Goal: Information Seeking & Learning: Learn about a topic

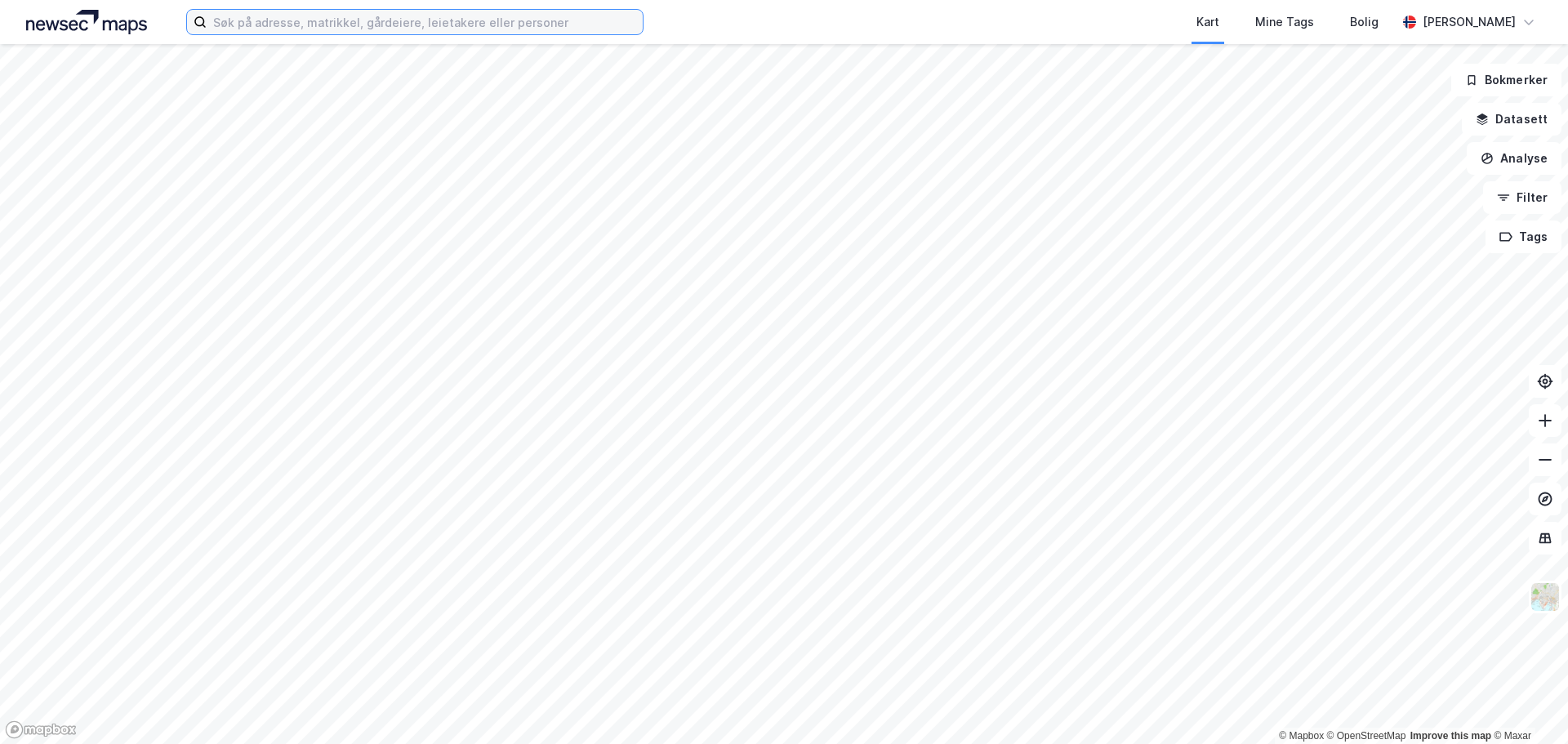
click at [495, 21] on input at bounding box center [424, 22] width 436 height 24
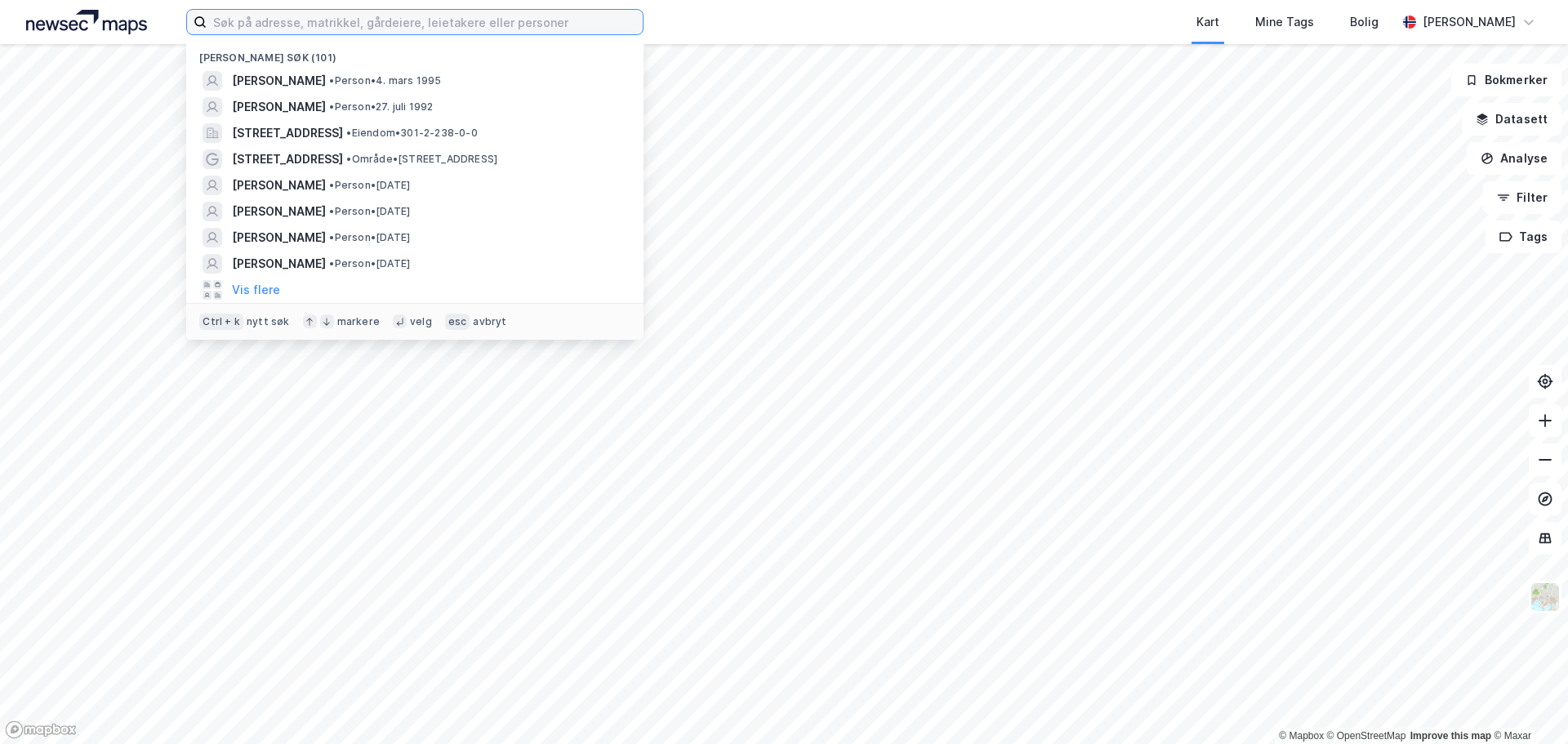
paste input "Burak Tutar"
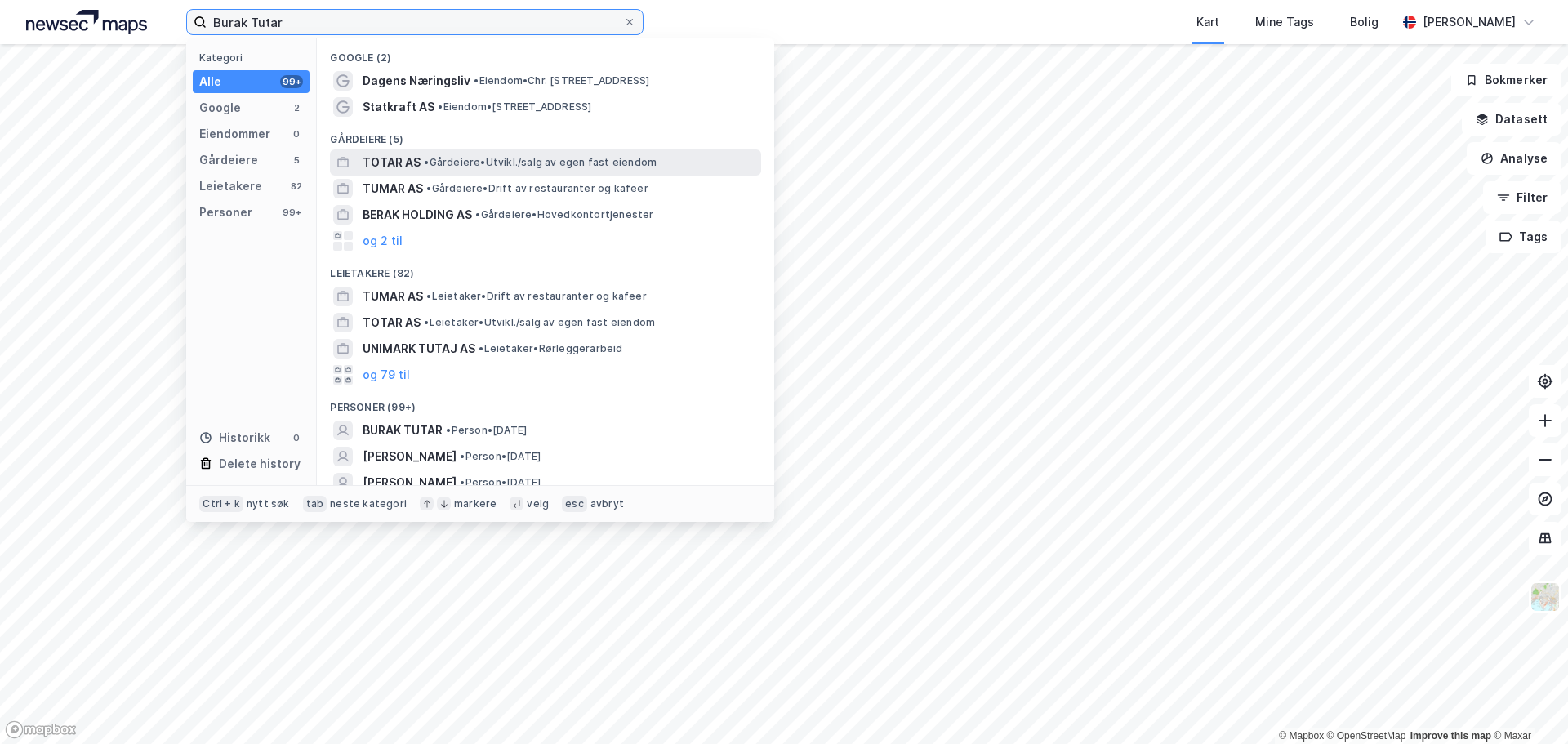
scroll to position [37, 0]
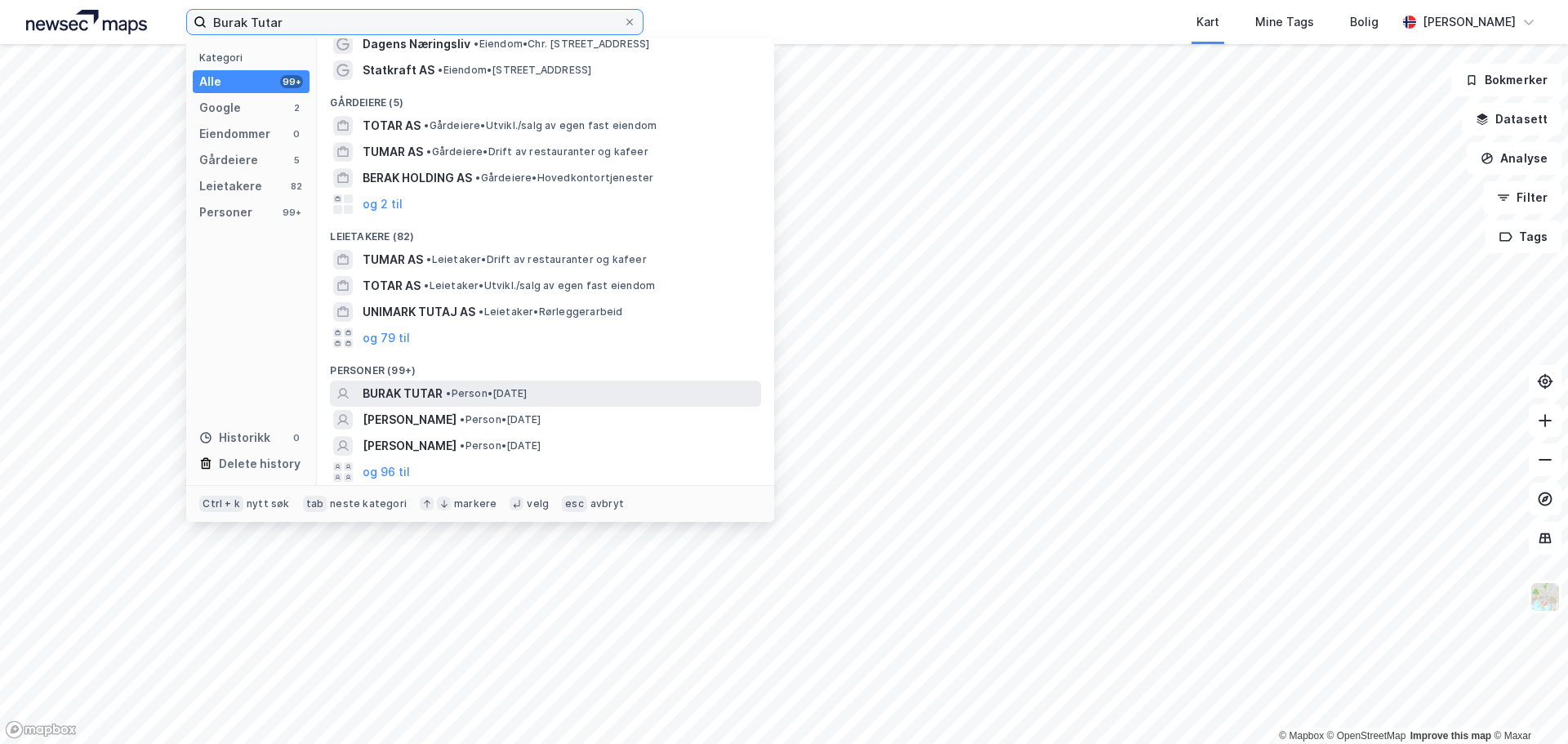
type input "Burak Tutar"
click at [522, 393] on span "• Person • [DATE]" at bounding box center [486, 394] width 81 height 13
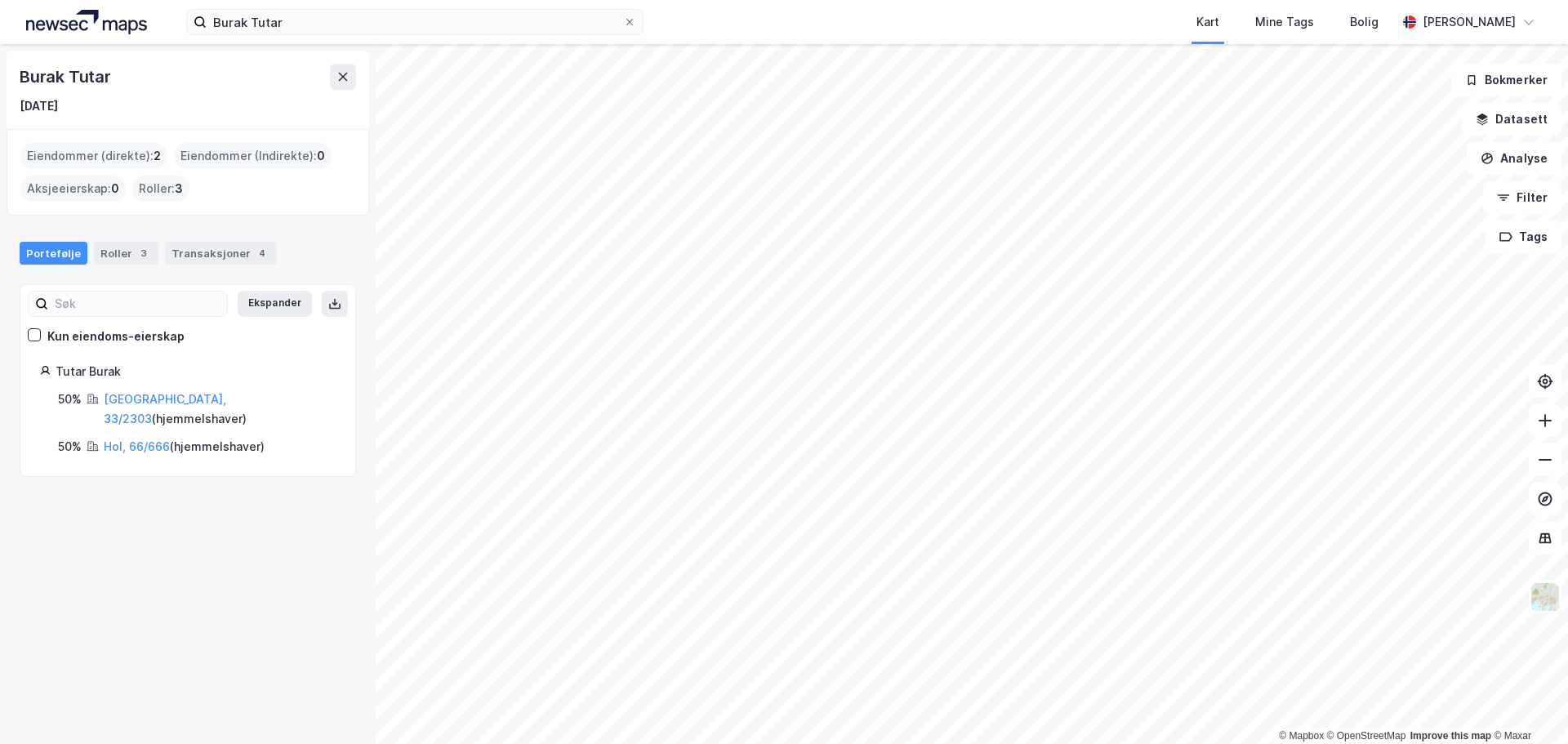
drag, startPoint x: 298, startPoint y: 441, endPoint x: 330, endPoint y: 445, distance: 32.2
click at [330, 445] on div "Ekspander Kun eiendoms-eierskap Tutar Burak 50% [GEOGRAPHIC_DATA], 33/2303 ( hj…" at bounding box center [187, 381] width 336 height 192
click at [151, 398] on link "[GEOGRAPHIC_DATA], 33/2303" at bounding box center [165, 409] width 122 height 33
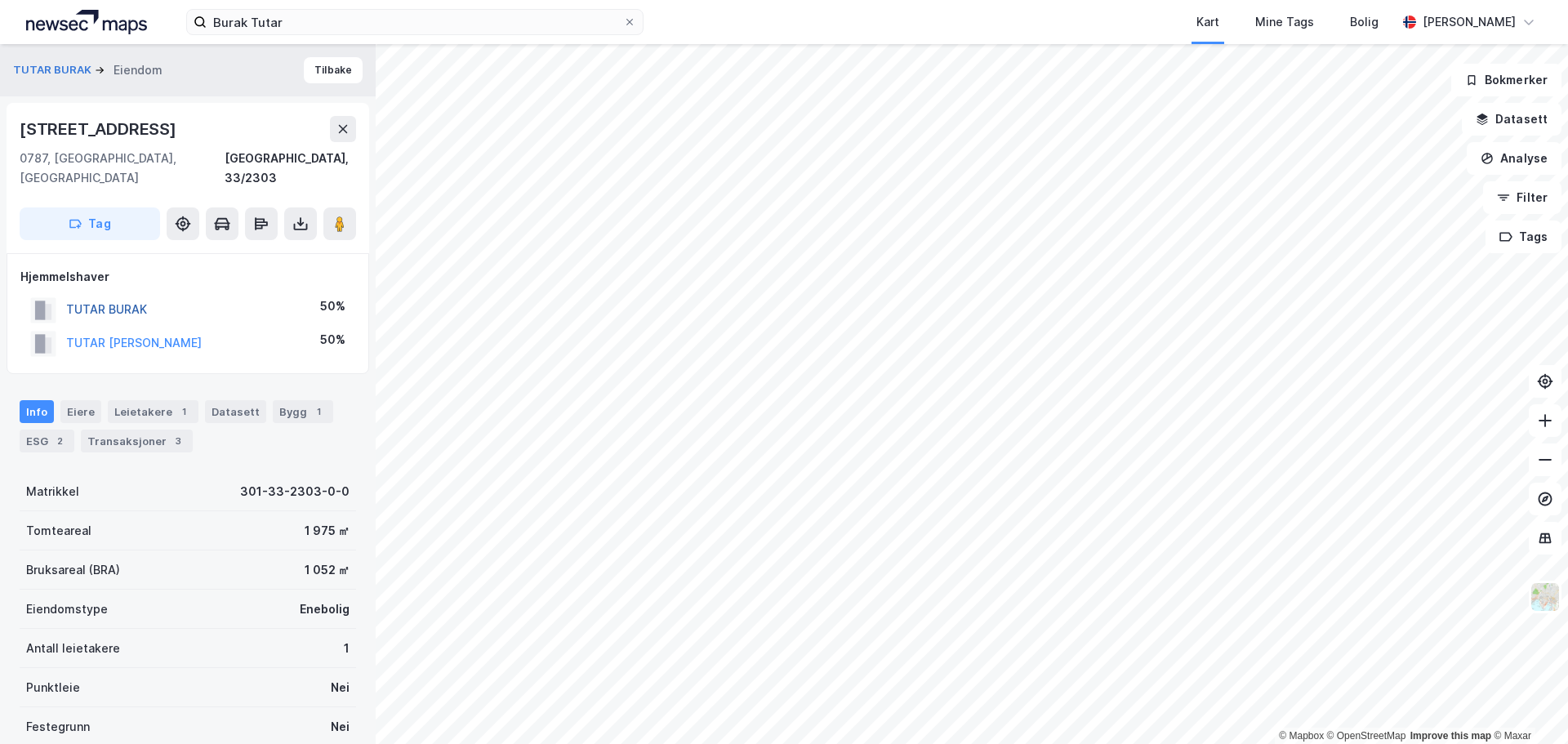
click at [0, 0] on button "TUTAR BURAK" at bounding box center [0, 0] width 0 height 0
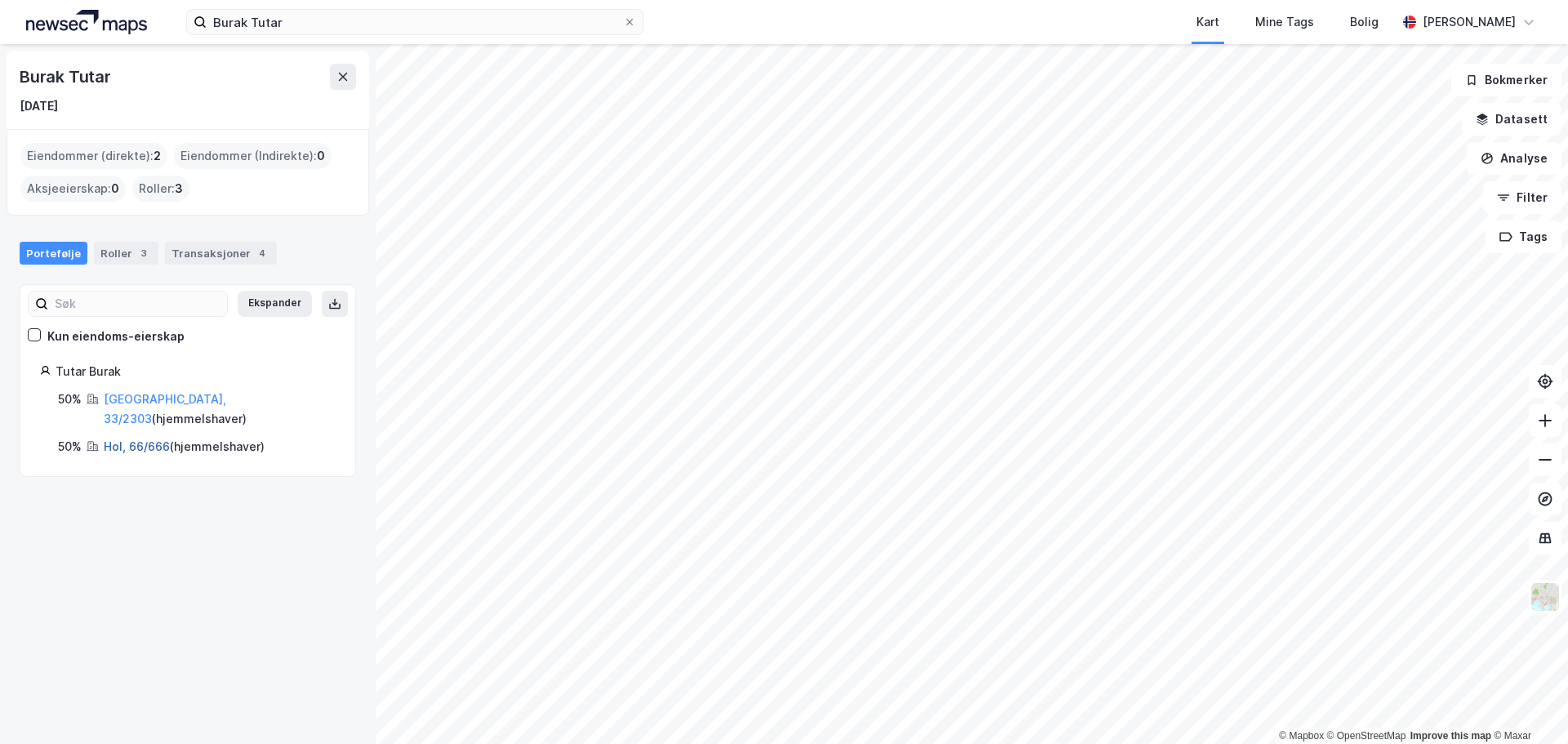
click at [132, 439] on link "Hol, 66/666" at bounding box center [136, 446] width 66 height 14
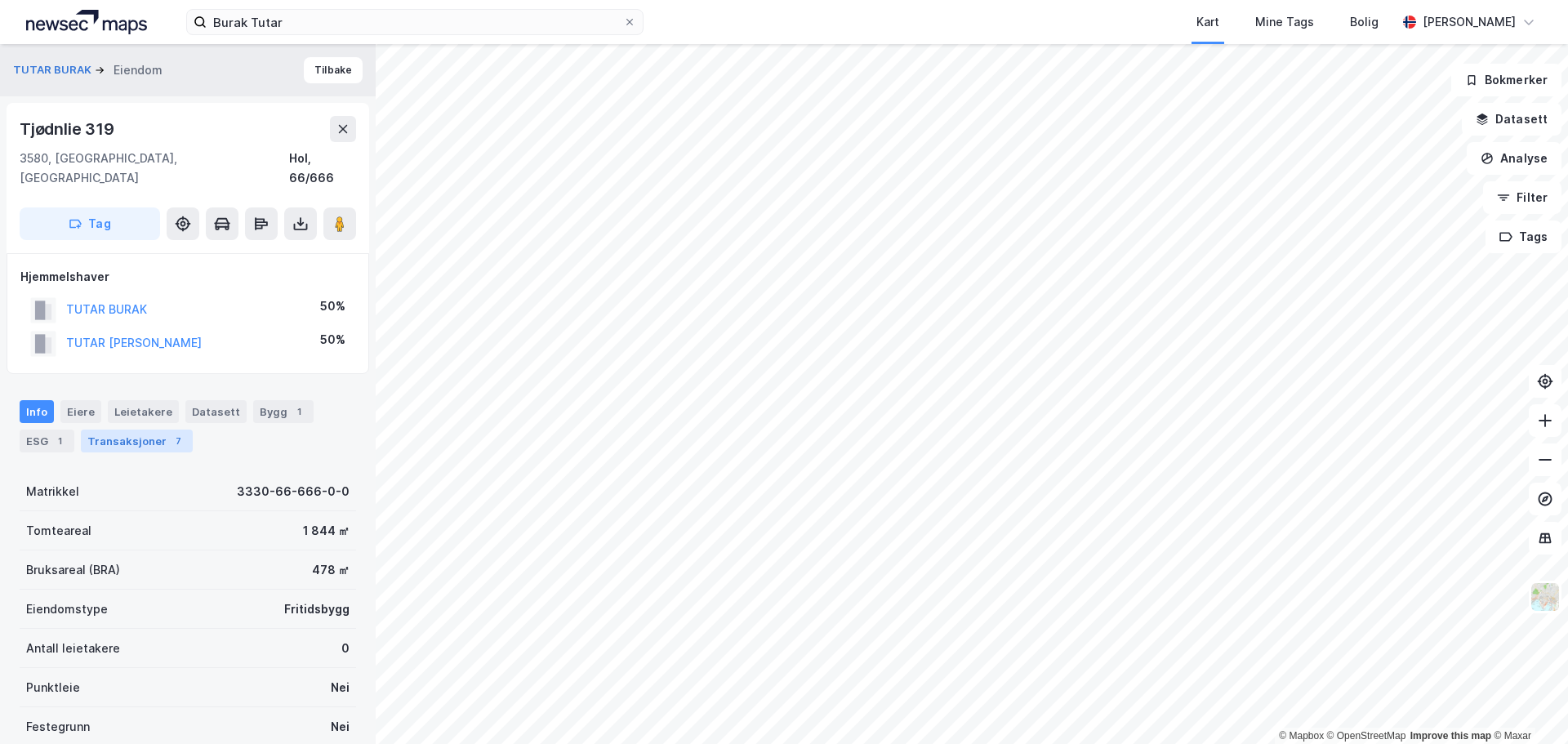
click at [128, 429] on div "Transaksjoner 7" at bounding box center [137, 440] width 112 height 23
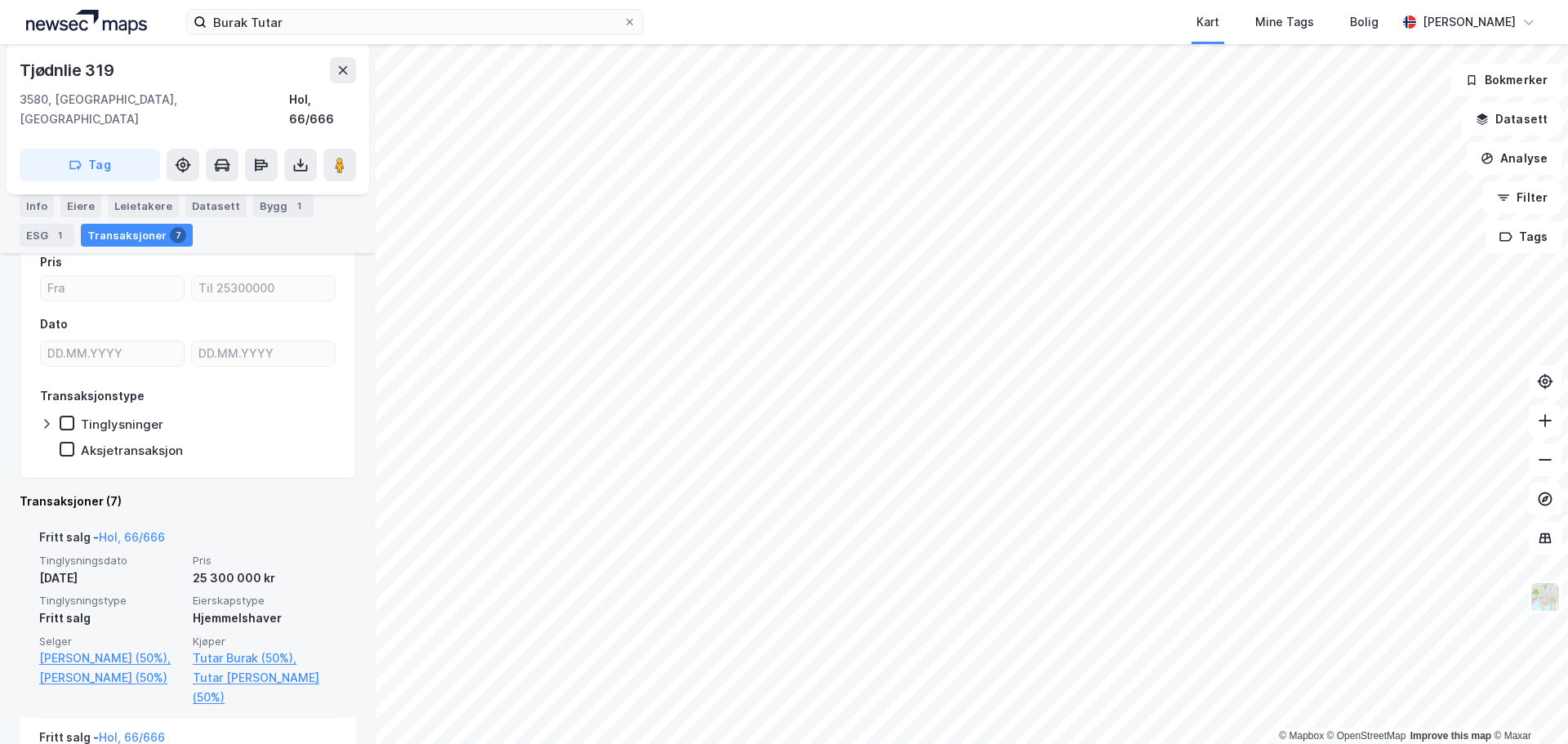
scroll to position [259, 0]
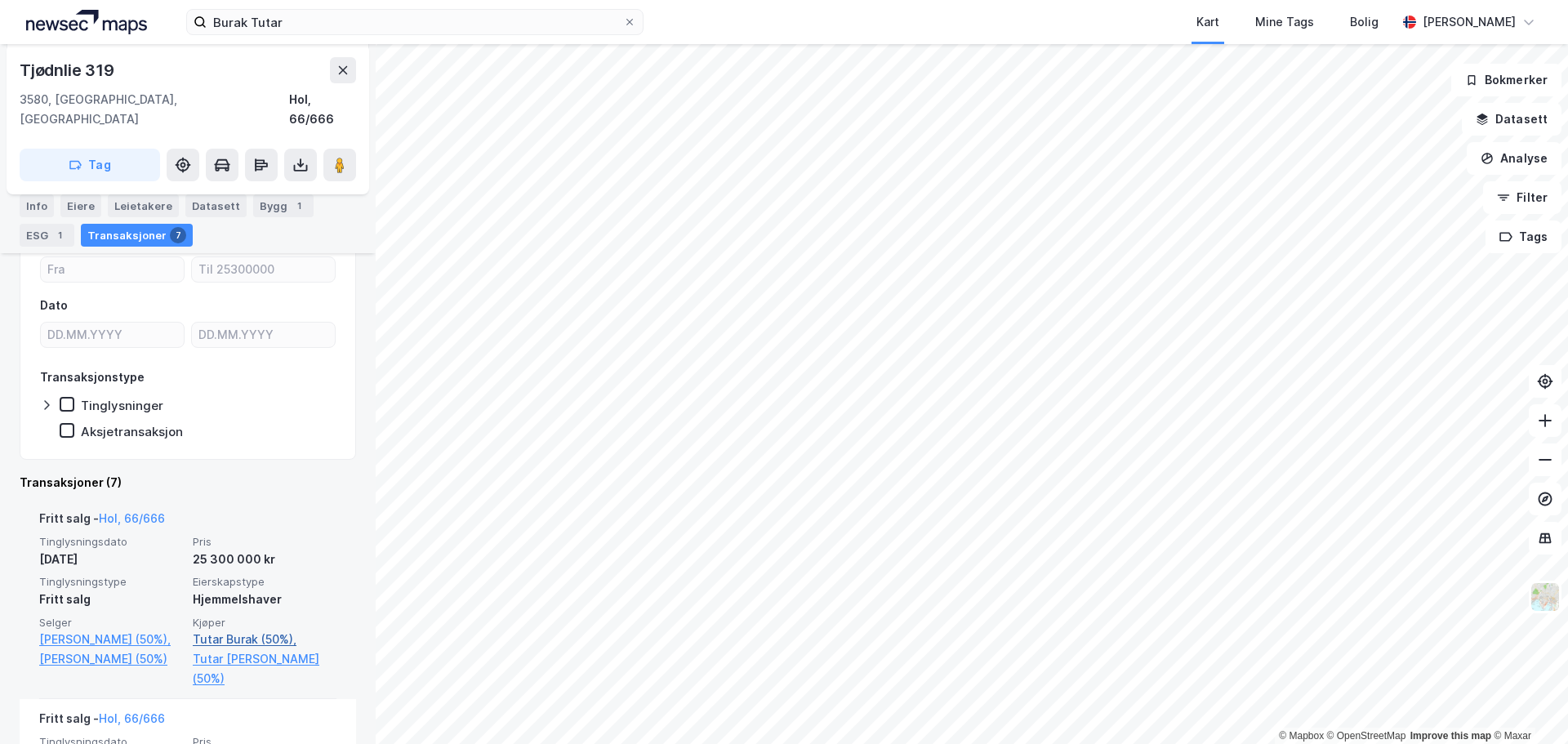
click at [233, 630] on link "Tutar Burak (50%)," at bounding box center [264, 639] width 144 height 19
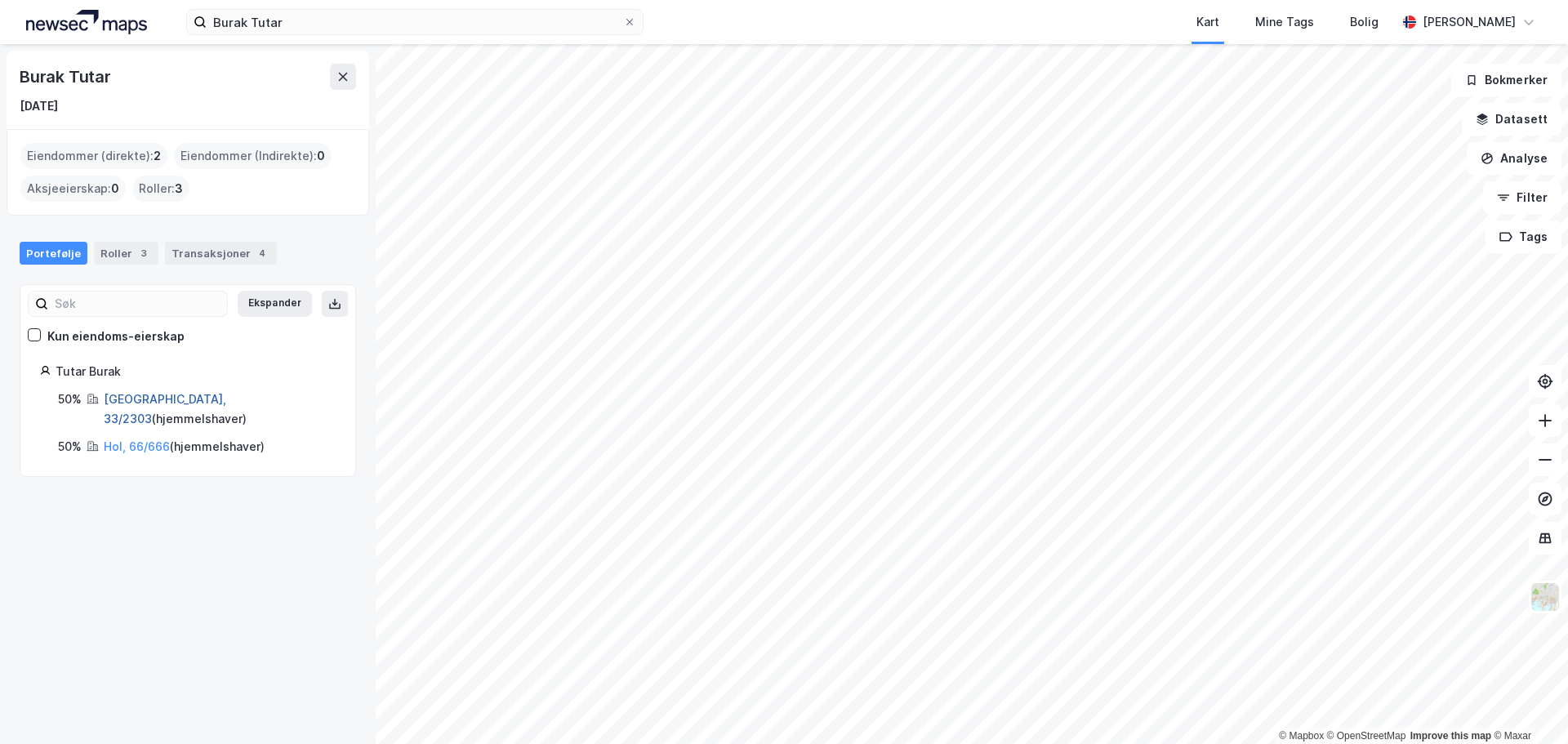
click at [119, 393] on link "[GEOGRAPHIC_DATA], 33/2303" at bounding box center [165, 409] width 122 height 33
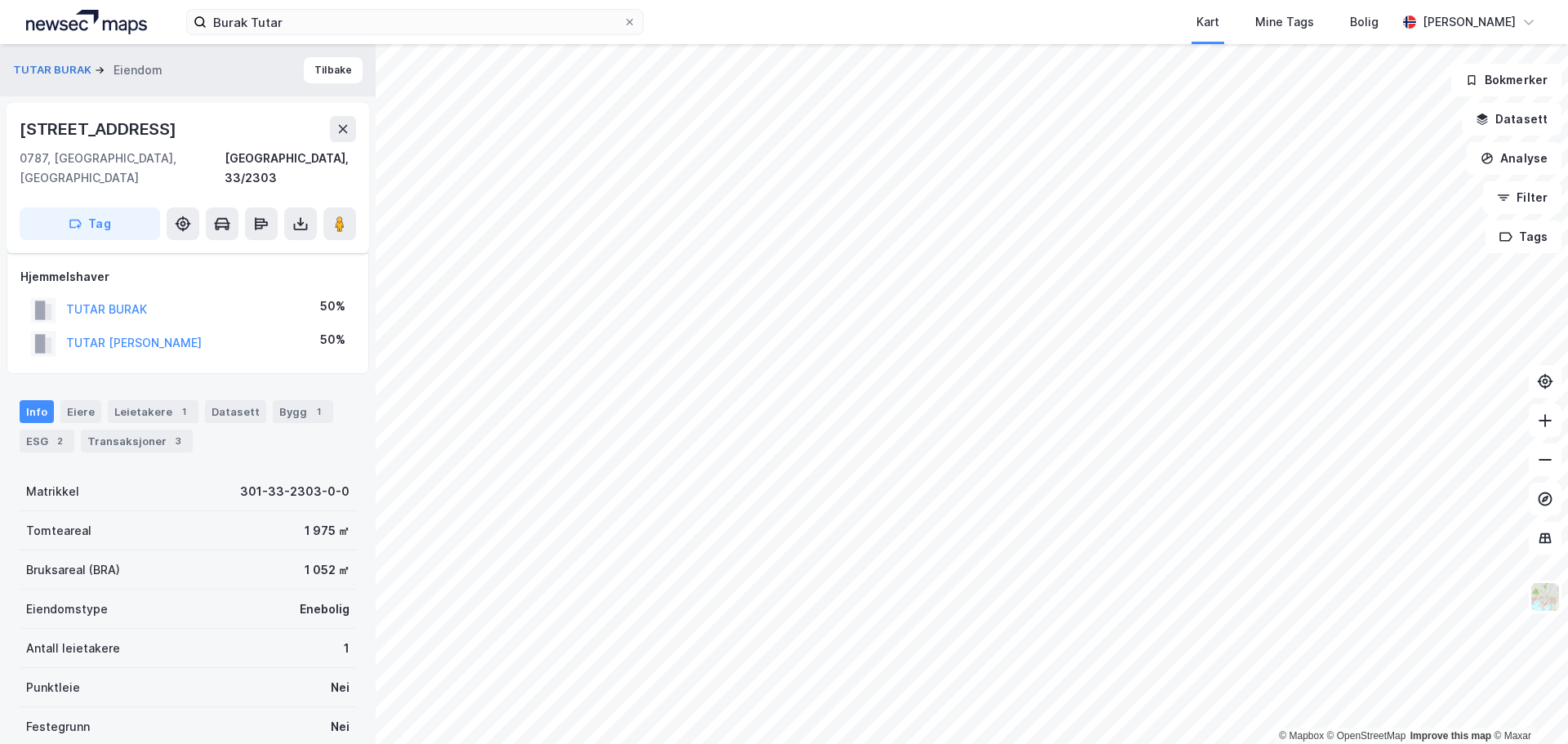
scroll to position [213, 0]
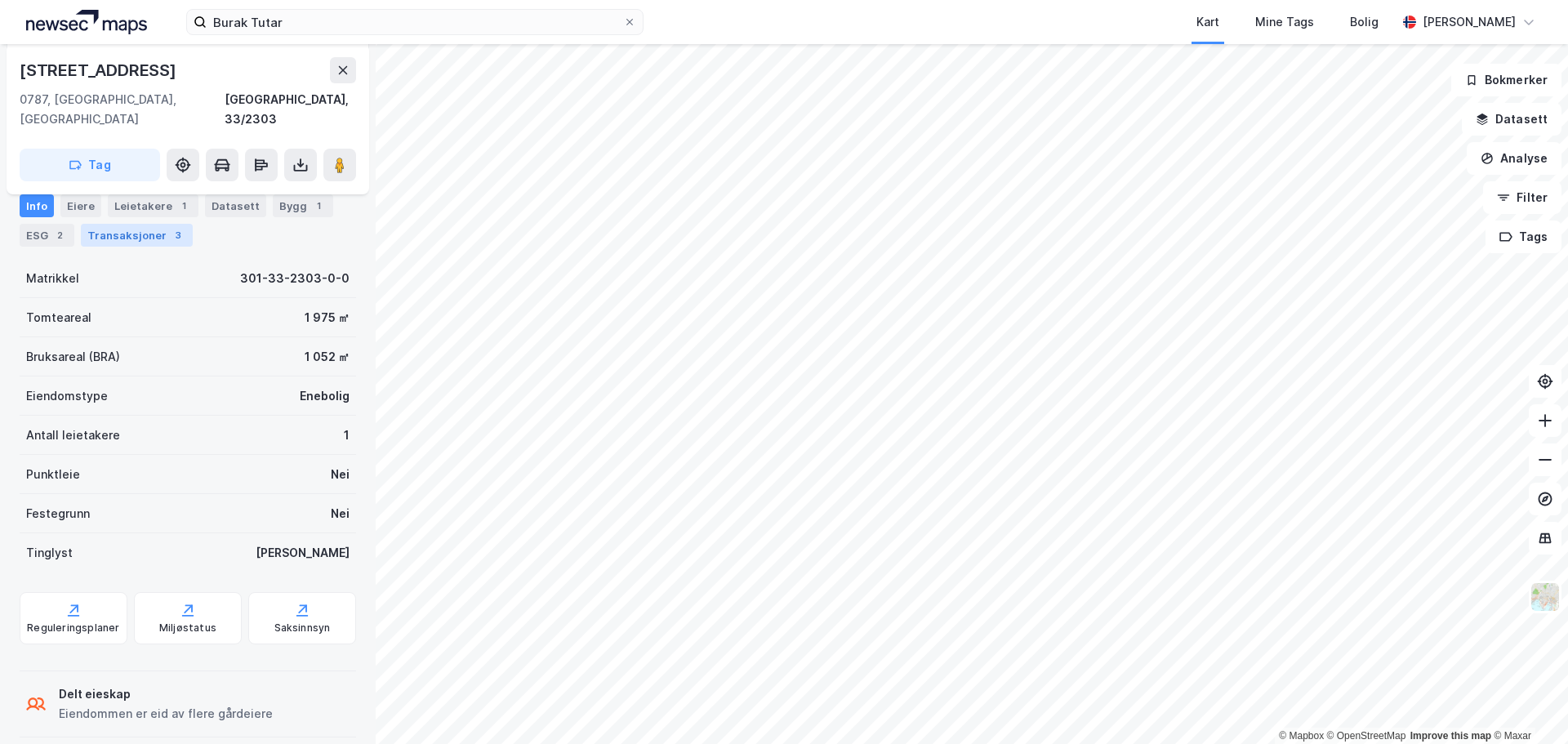
click at [155, 238] on div "Transaksjoner 3" at bounding box center [137, 234] width 112 height 23
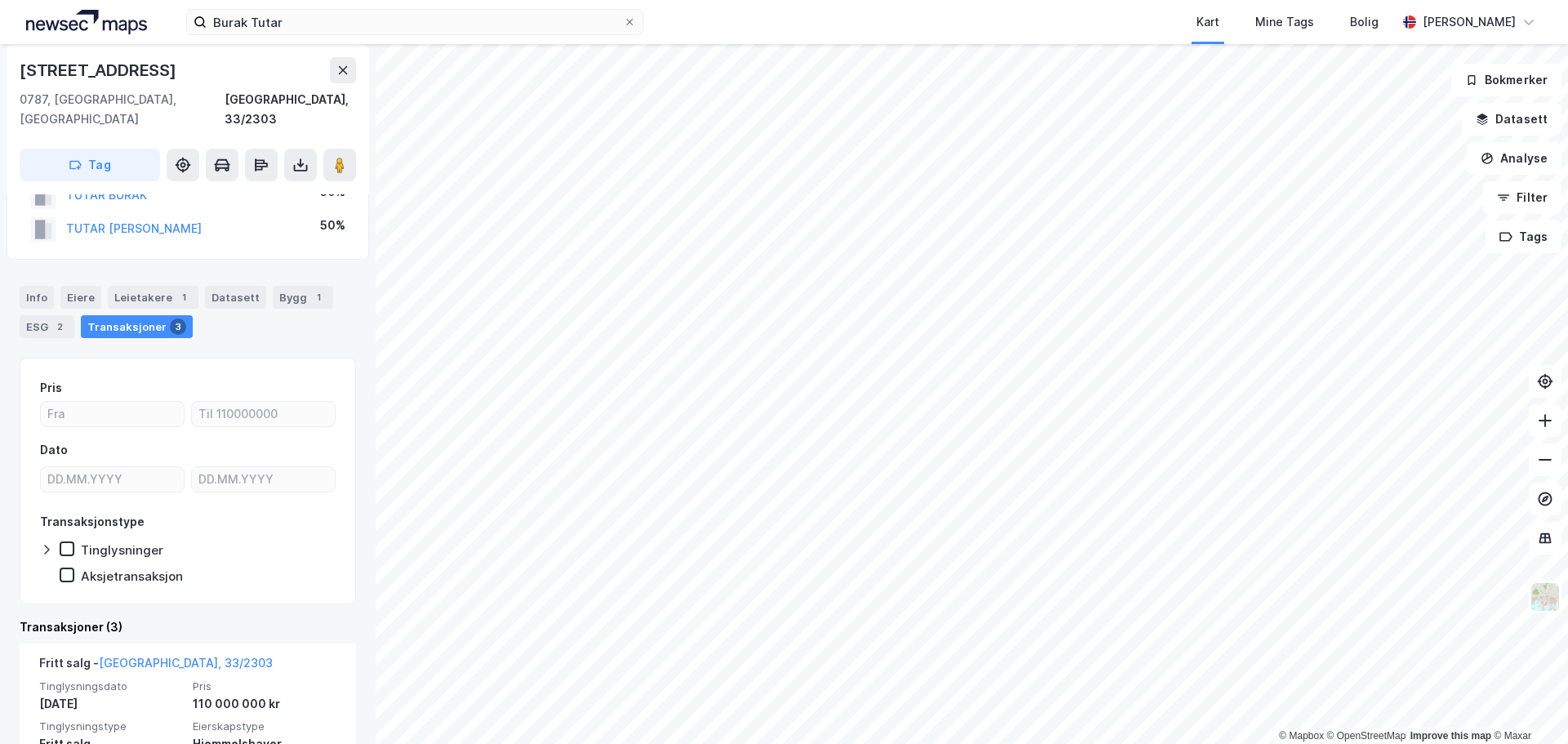
scroll to position [259, 0]
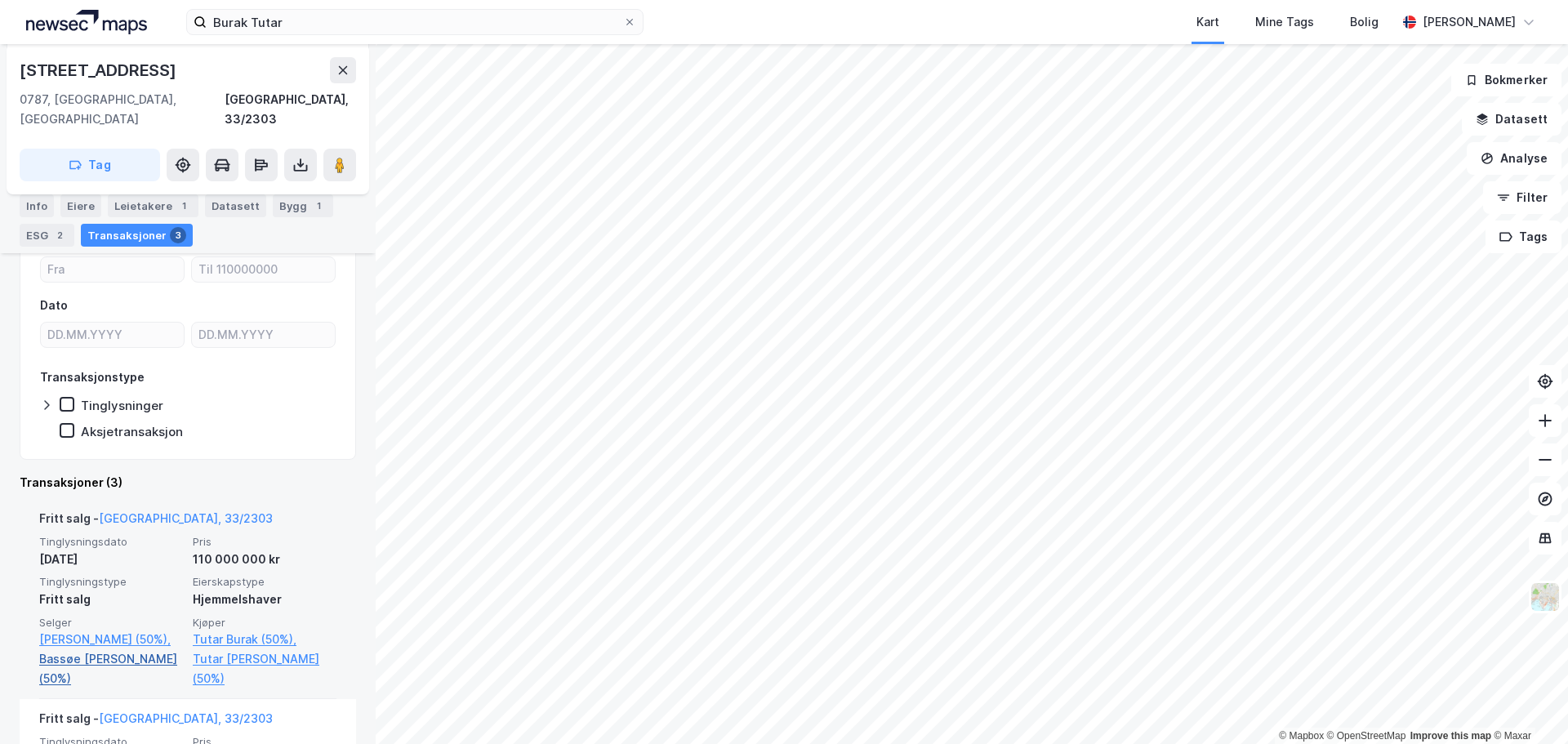
click at [92, 664] on link "Bassøe [PERSON_NAME] (50%)" at bounding box center [111, 669] width 144 height 39
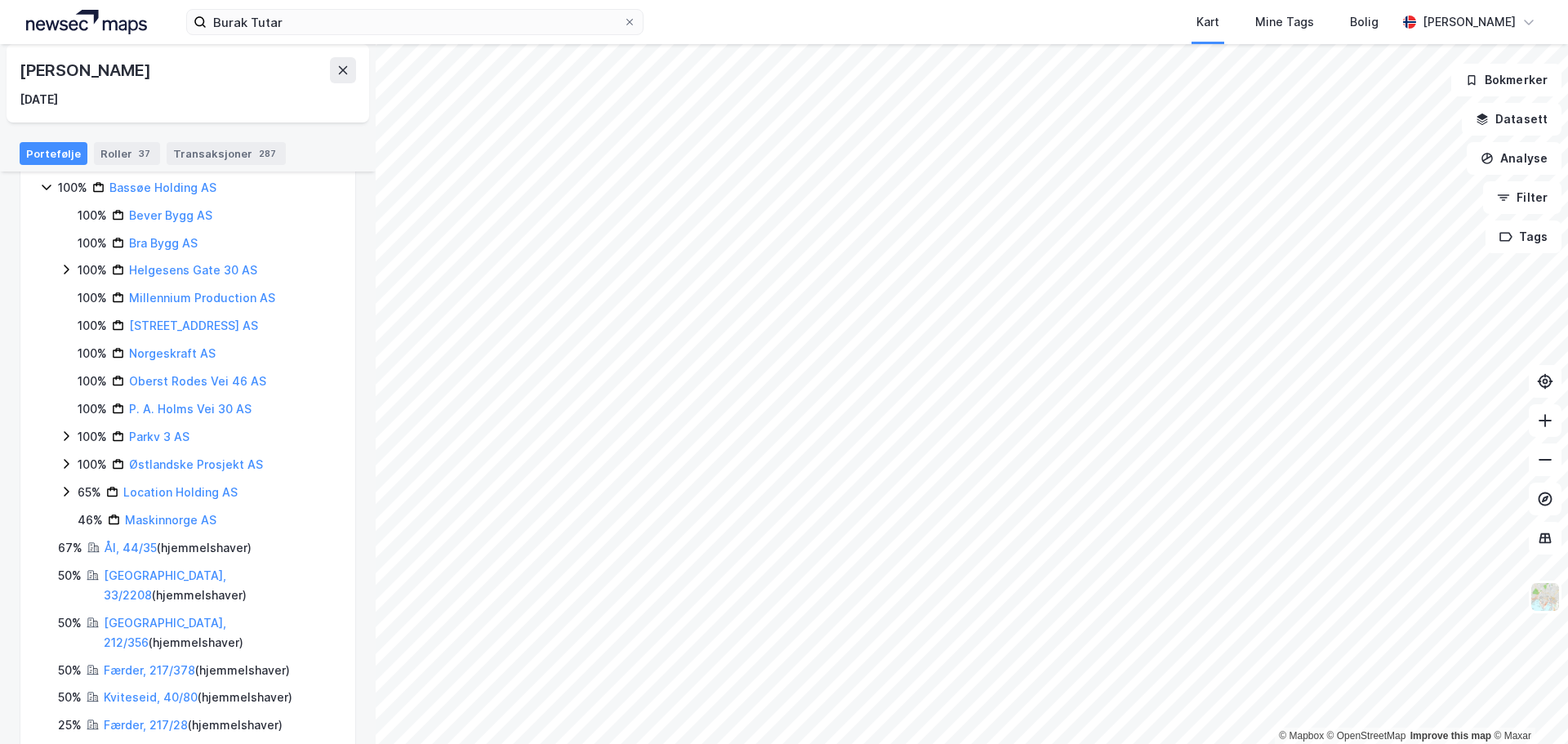
scroll to position [311, 0]
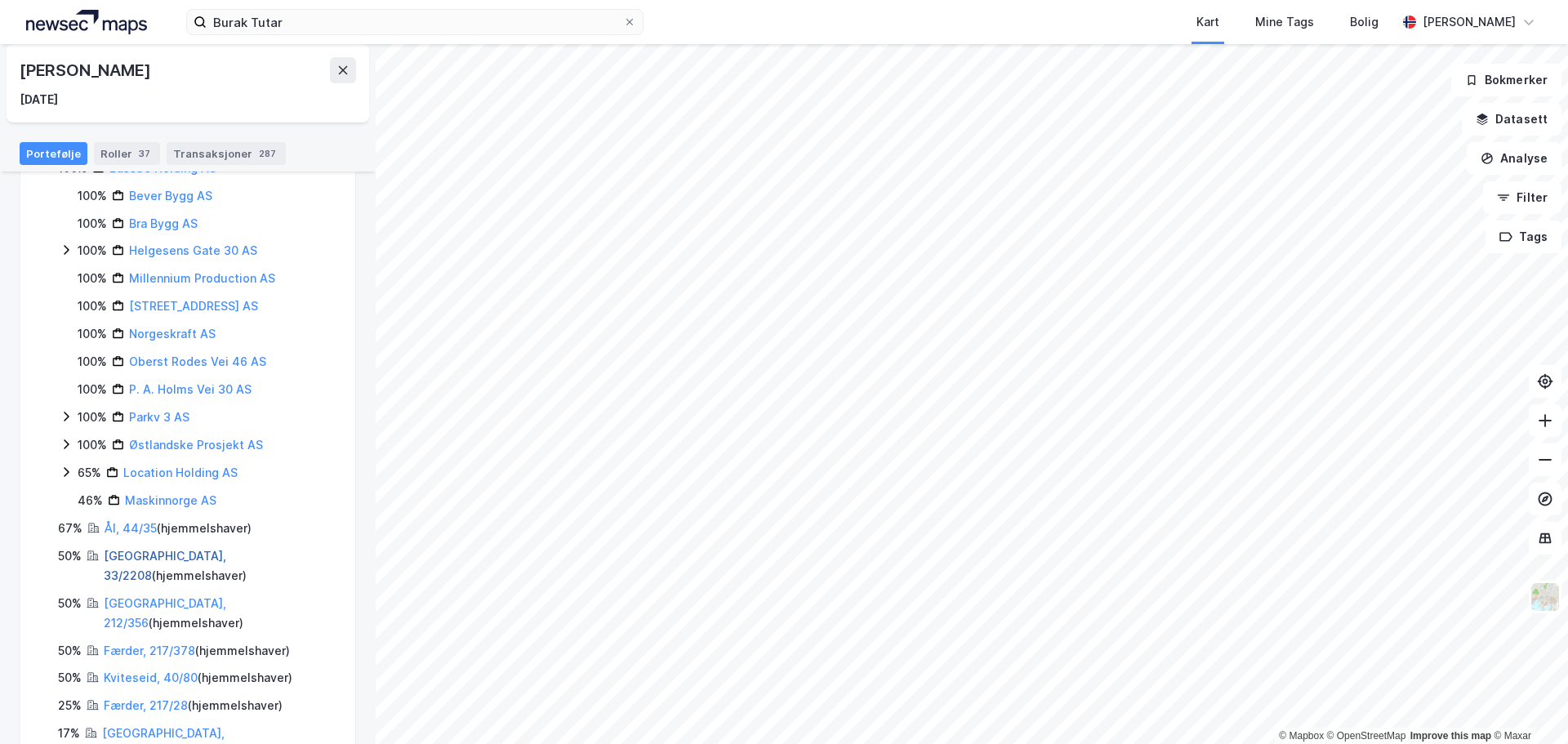
click at [129, 552] on link "[GEOGRAPHIC_DATA], 33/2208" at bounding box center [165, 566] width 122 height 33
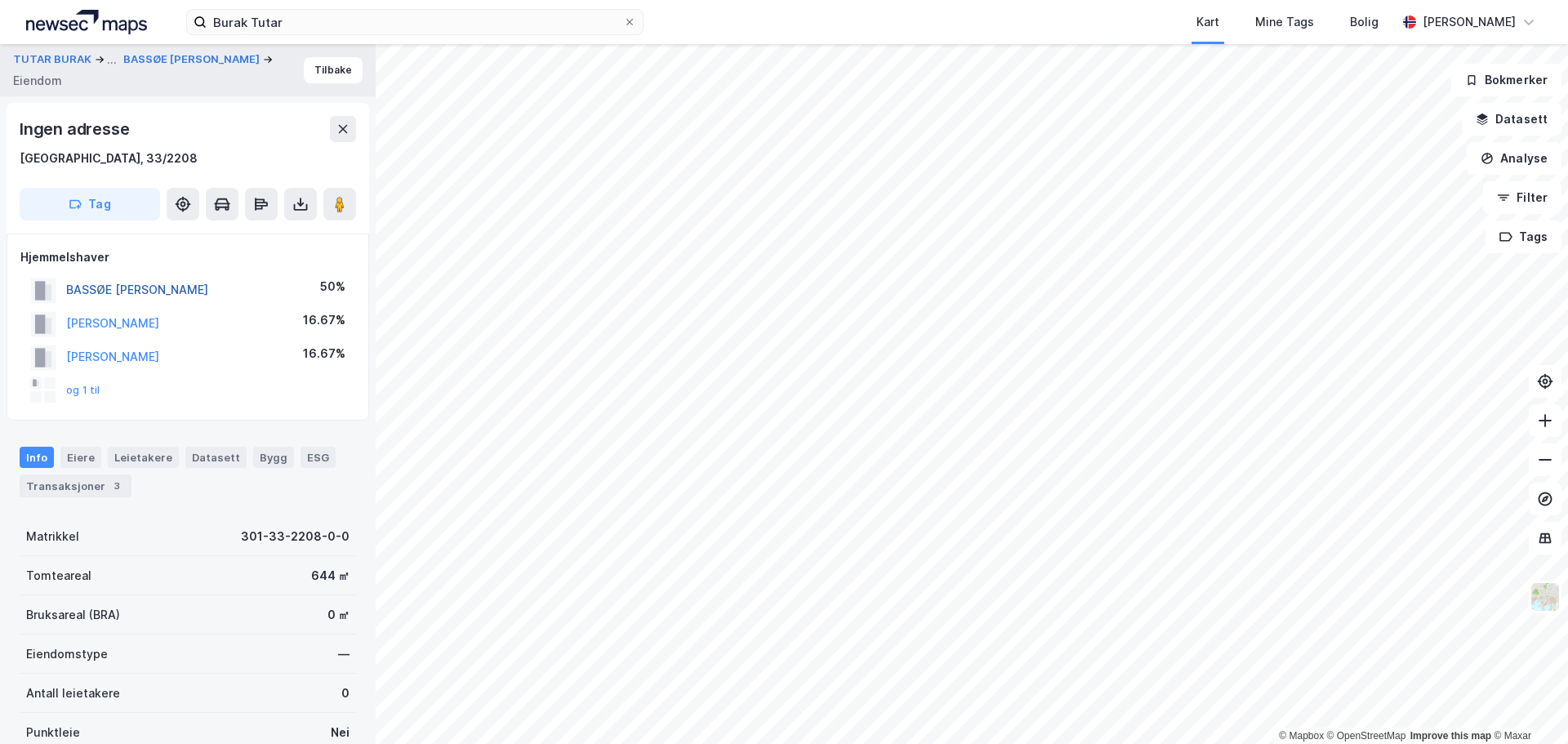
click at [0, 0] on button "BASSØE [PERSON_NAME]" at bounding box center [0, 0] width 0 height 0
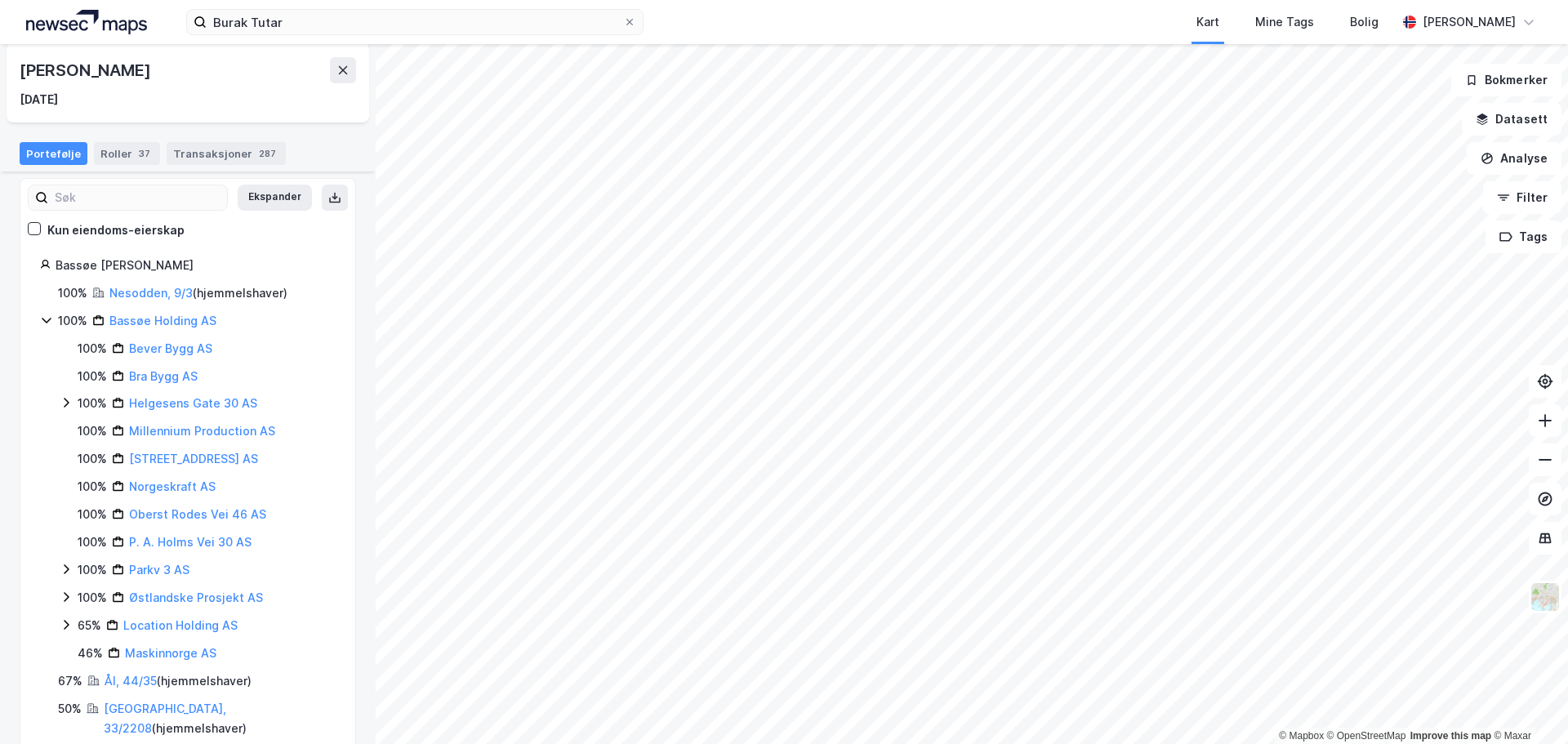
scroll to position [311, 0]
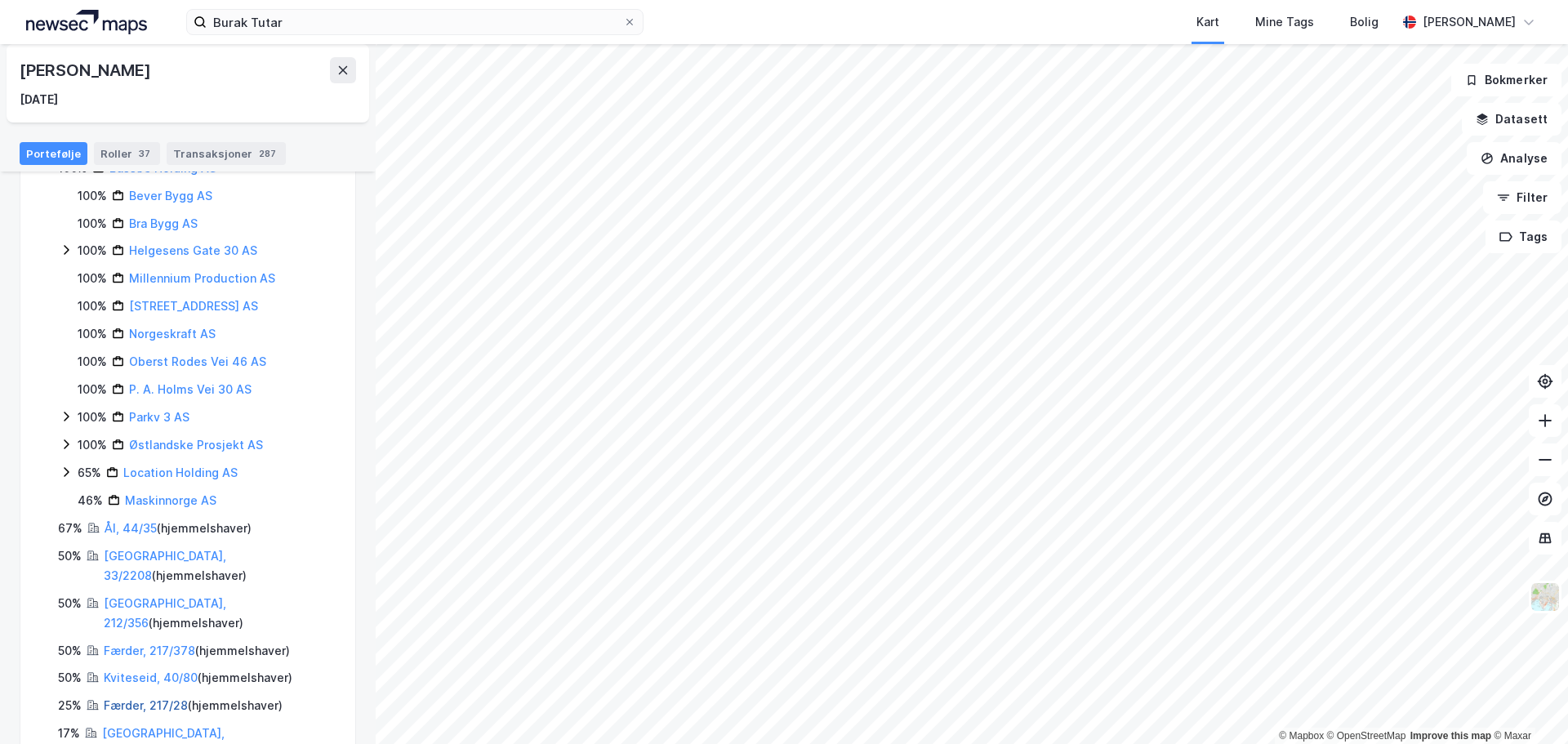
click at [136, 699] on link "Færder, 217/28" at bounding box center [146, 706] width 85 height 14
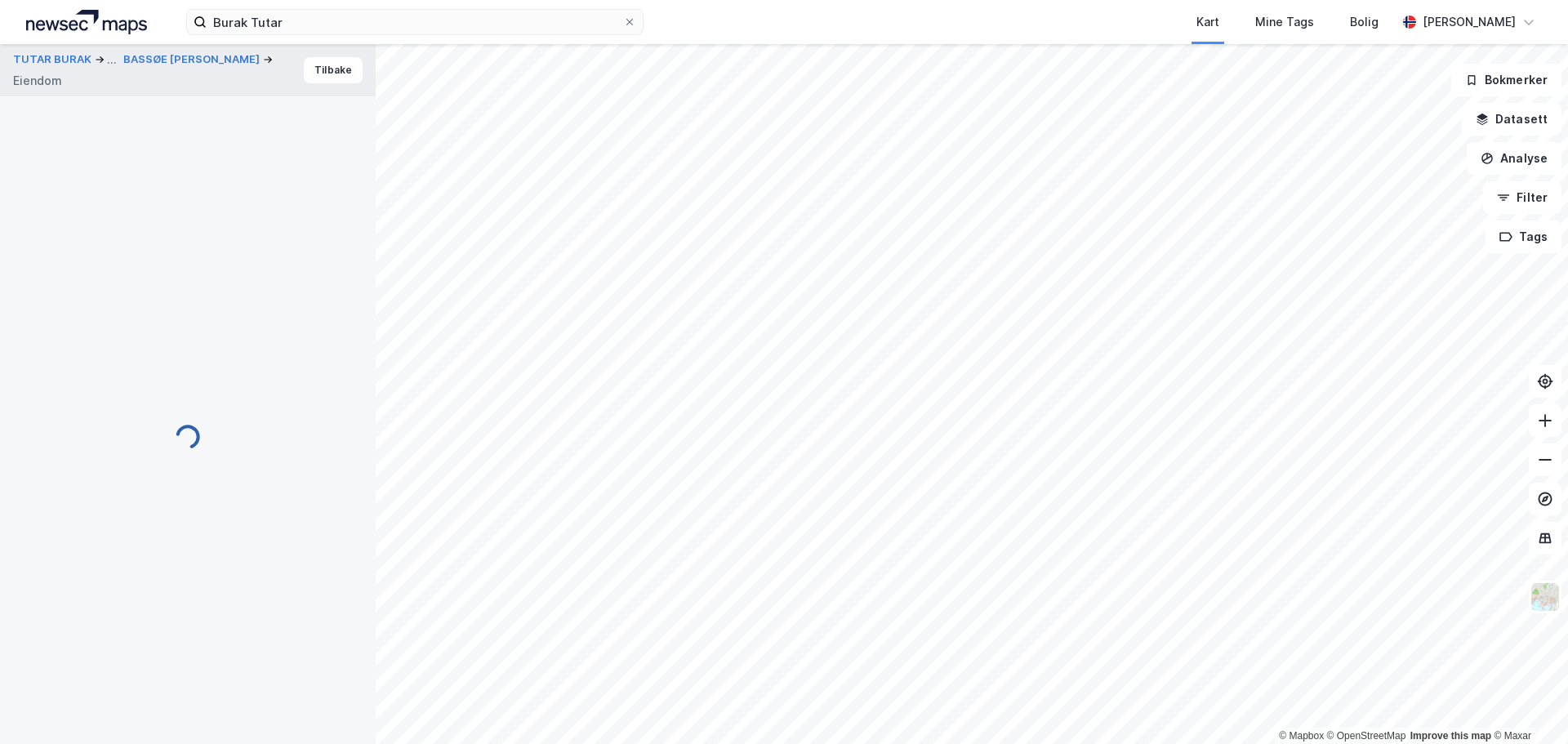
scroll to position [1, 0]
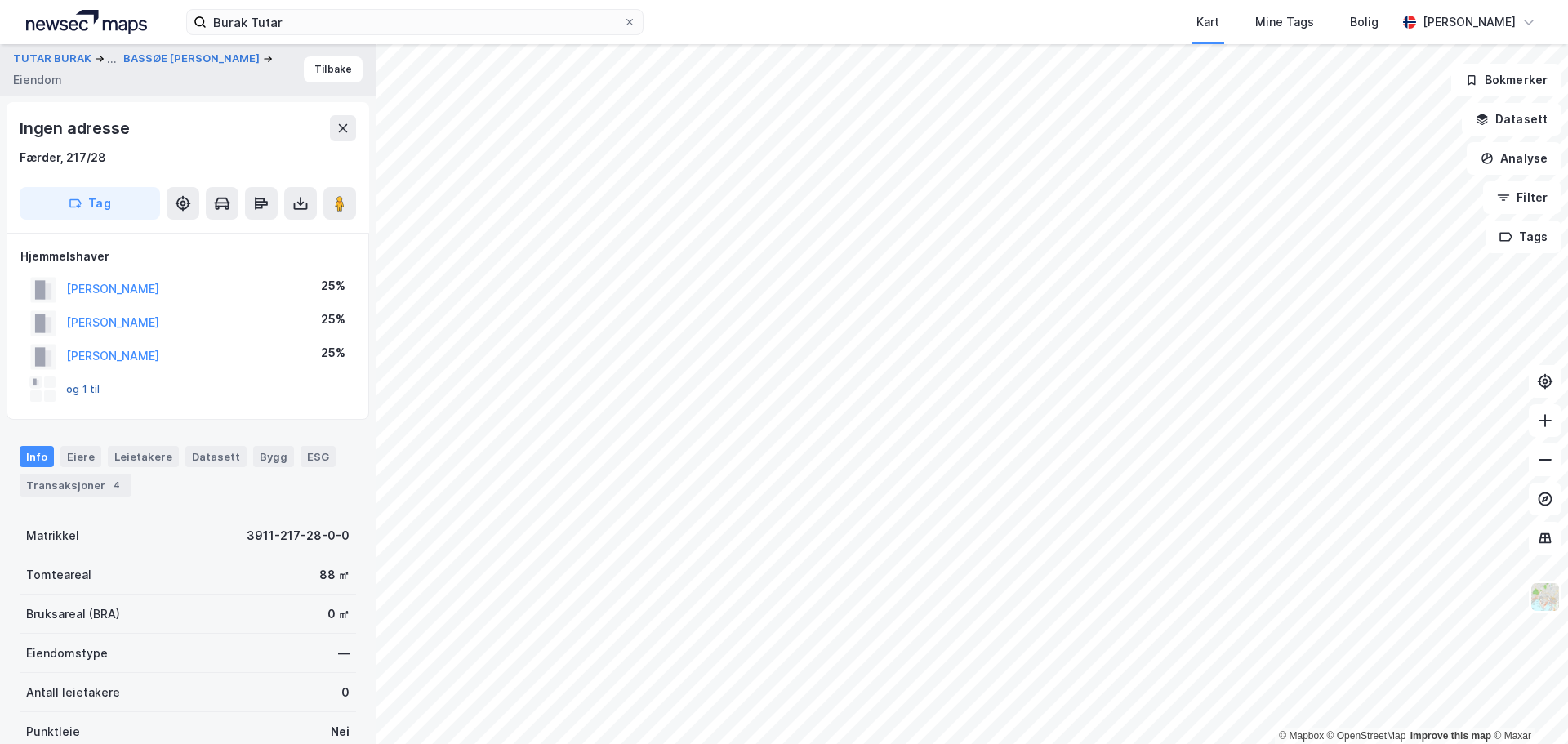
click at [0, 0] on button "og 1 til" at bounding box center [0, 0] width 0 height 0
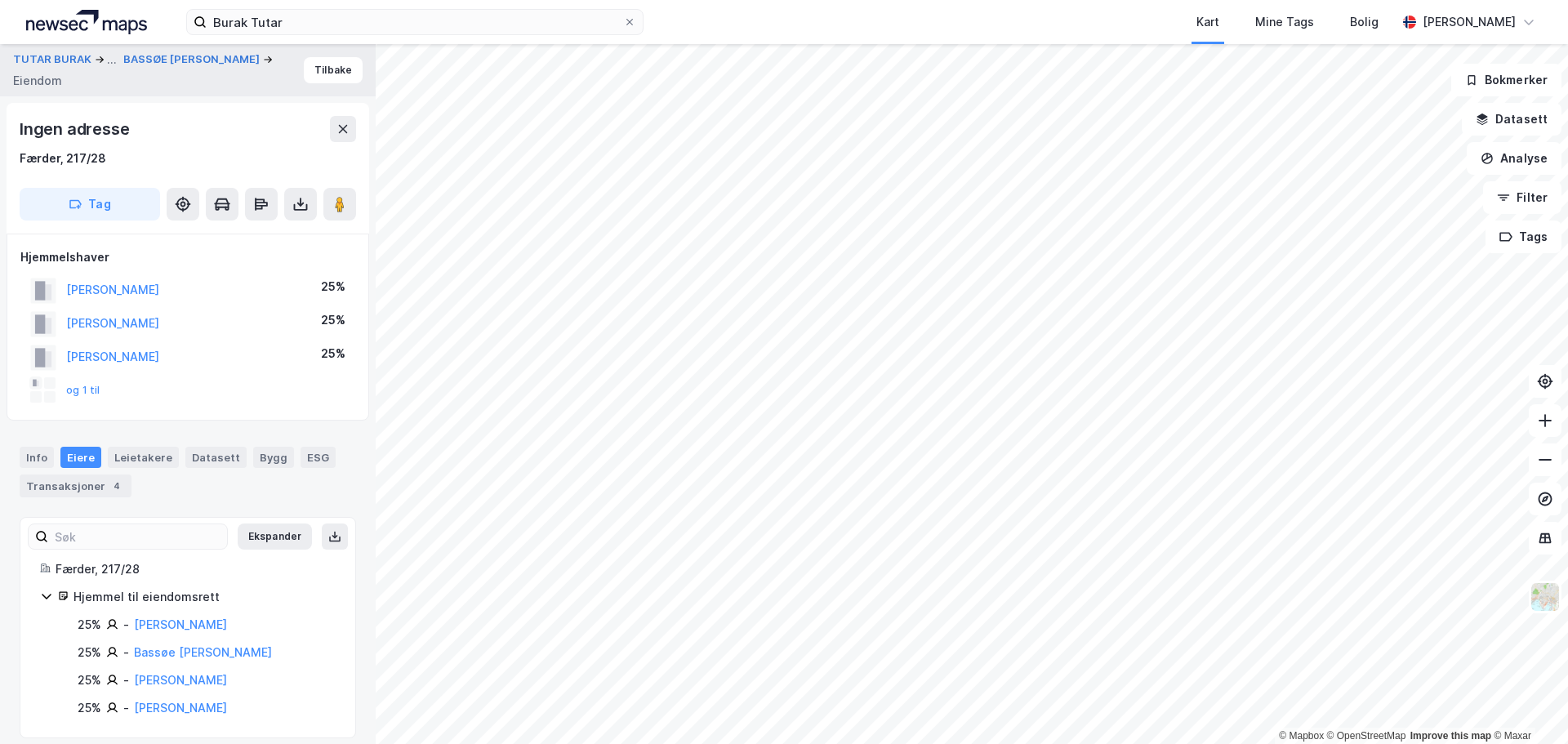
scroll to position [14, 0]
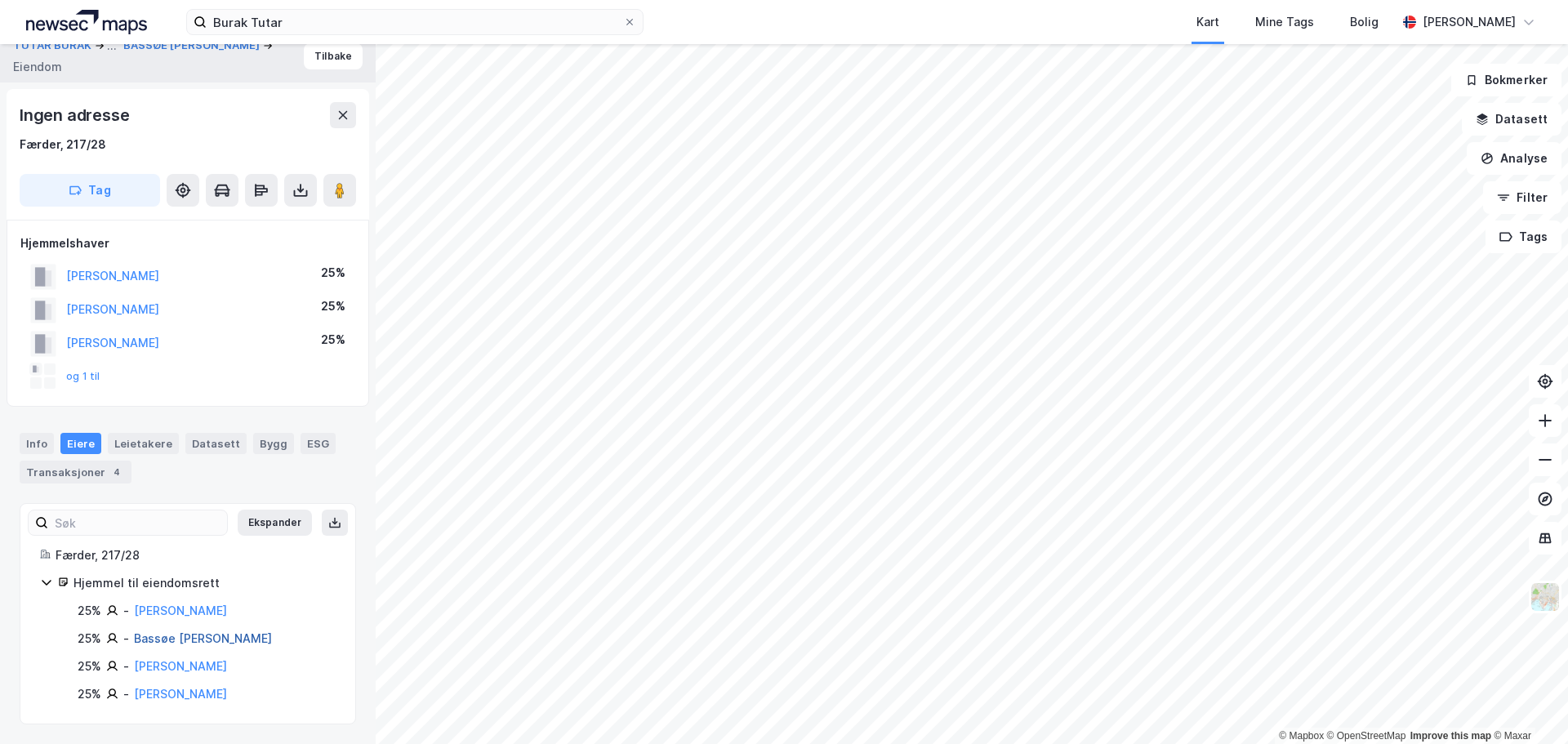
click at [183, 640] on link "Bassøe [PERSON_NAME]" at bounding box center [202, 638] width 138 height 14
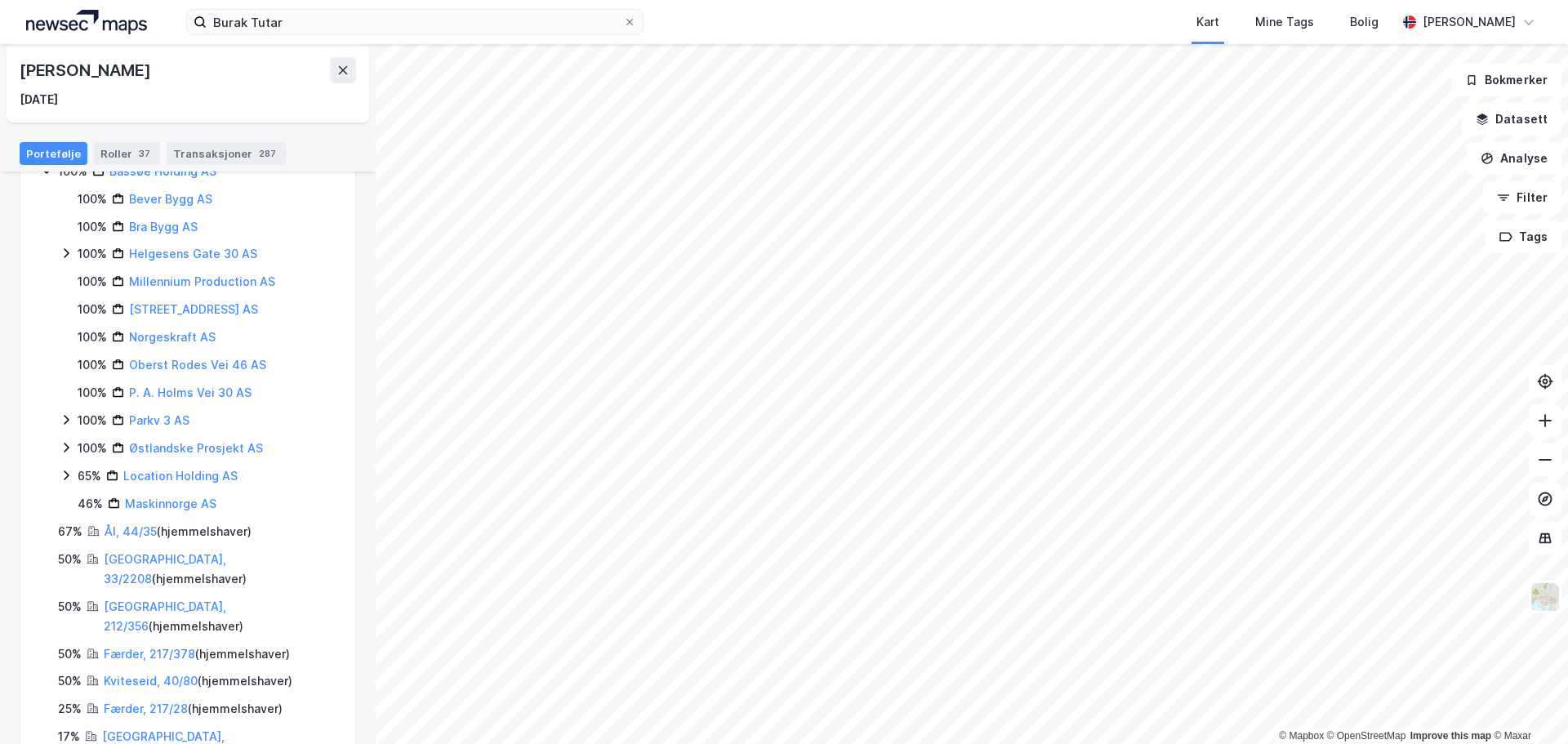
scroll to position [311, 0]
click at [127, 644] on link "Færder, 217/378" at bounding box center [149, 650] width 91 height 14
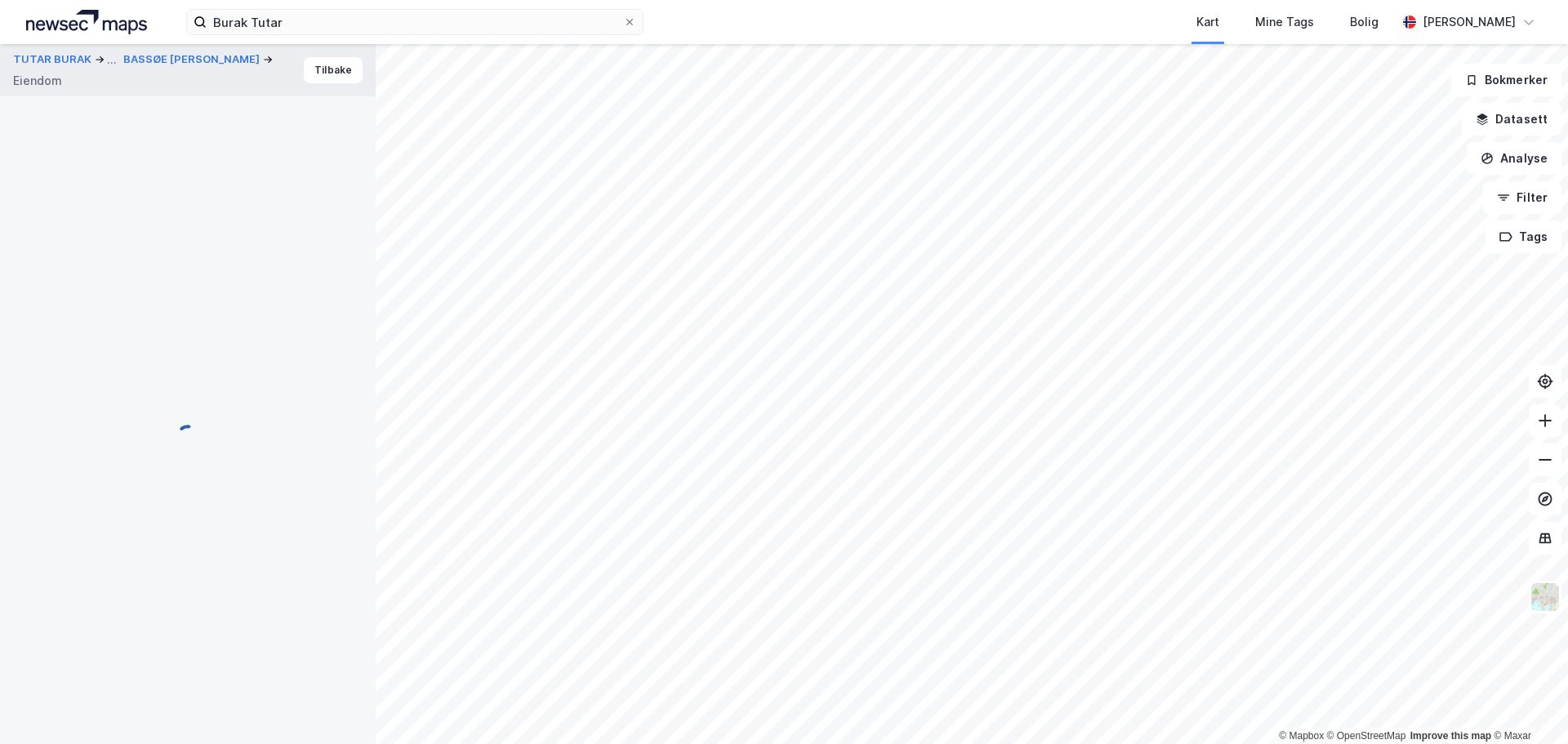
scroll to position [14, 0]
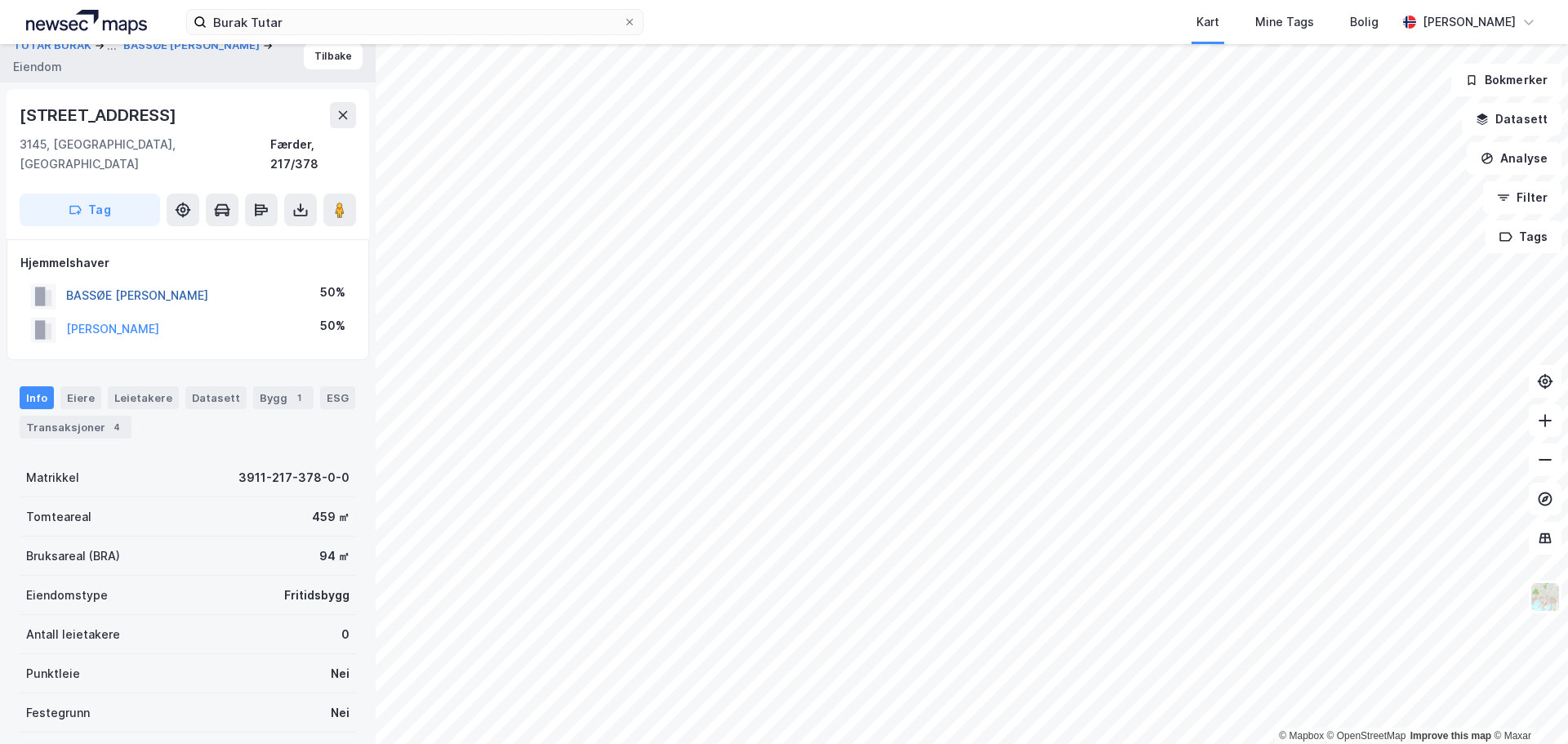
click at [0, 0] on button "BASSØE [PERSON_NAME]" at bounding box center [0, 0] width 0 height 0
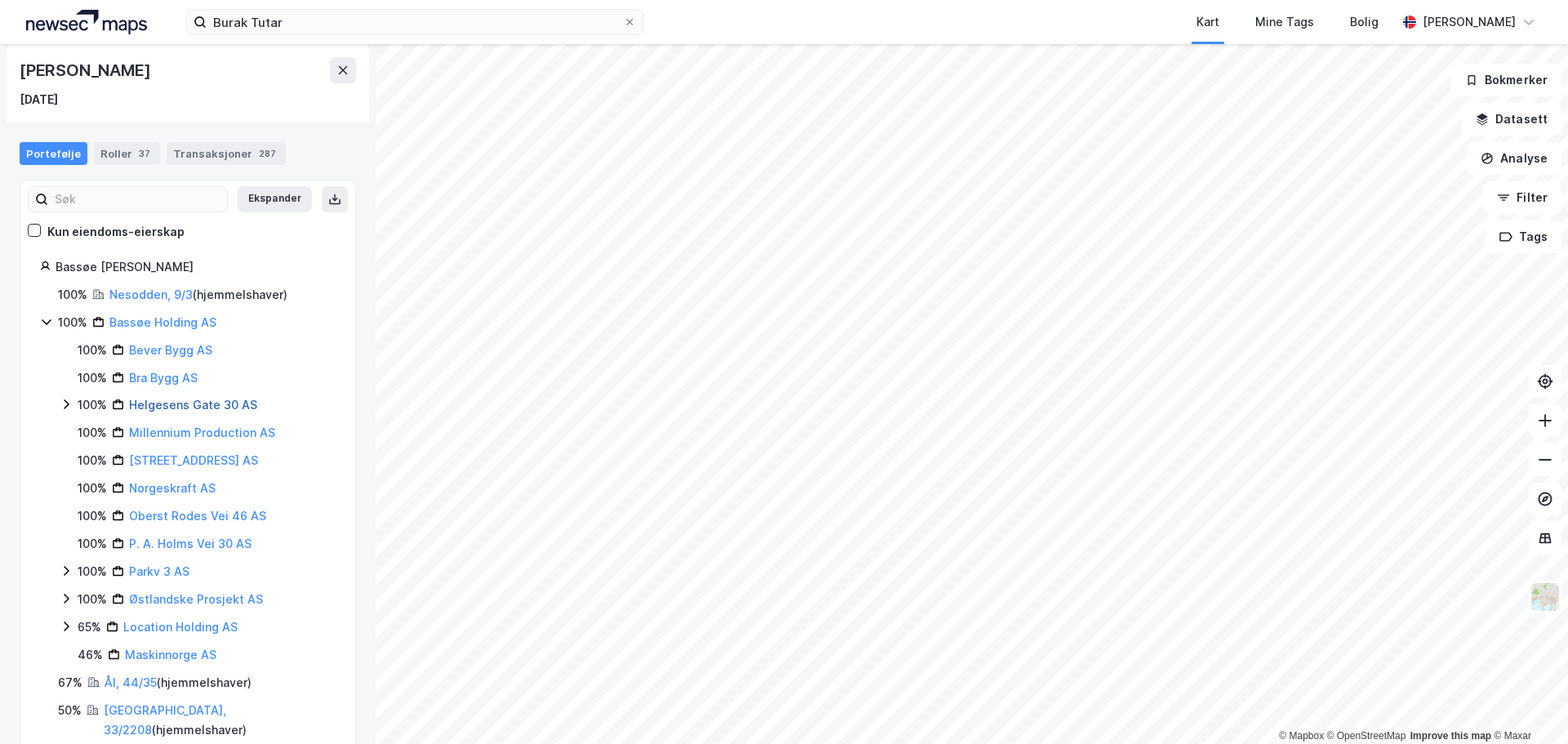
scroll to position [311, 0]
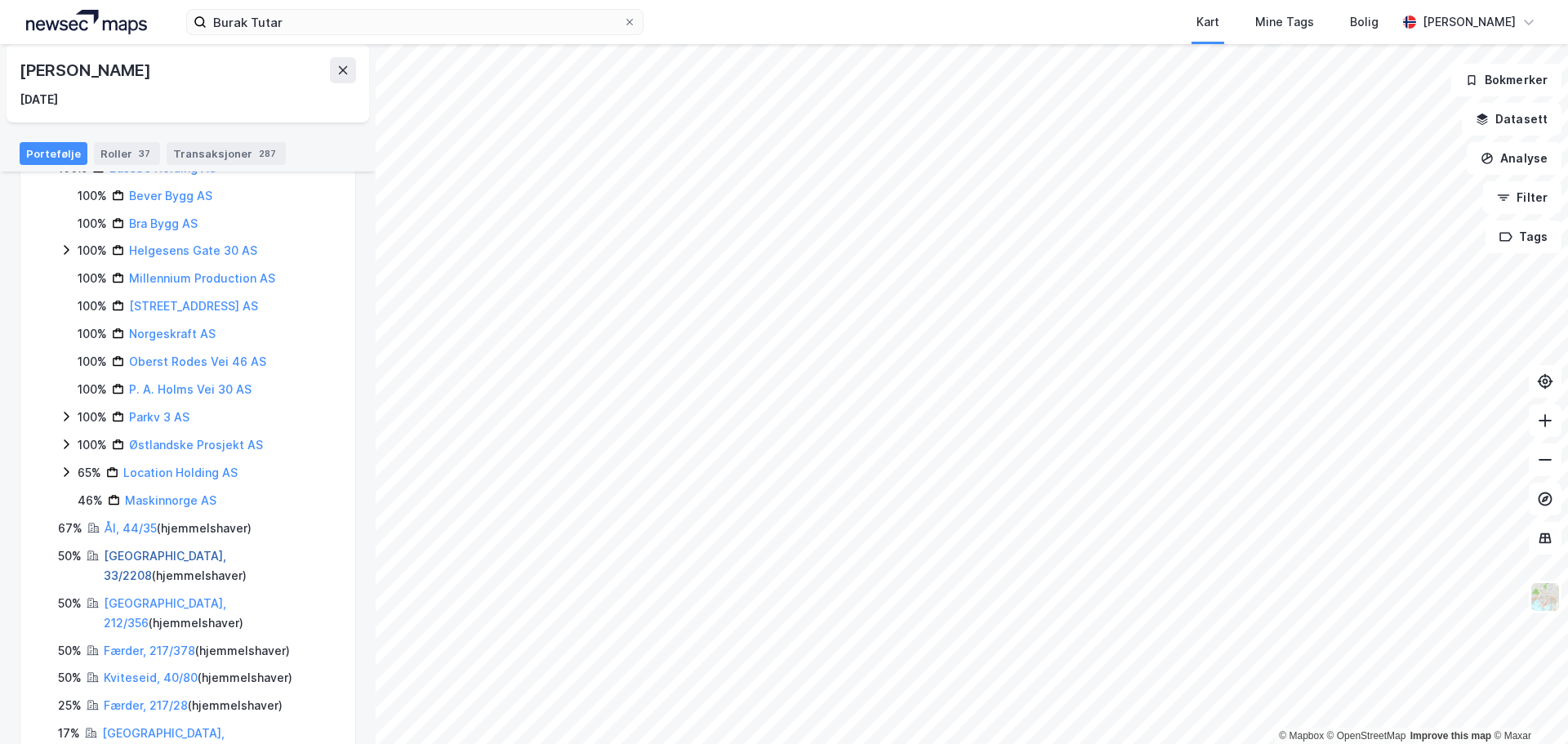
click at [128, 556] on link "[GEOGRAPHIC_DATA], 33/2208" at bounding box center [165, 566] width 122 height 33
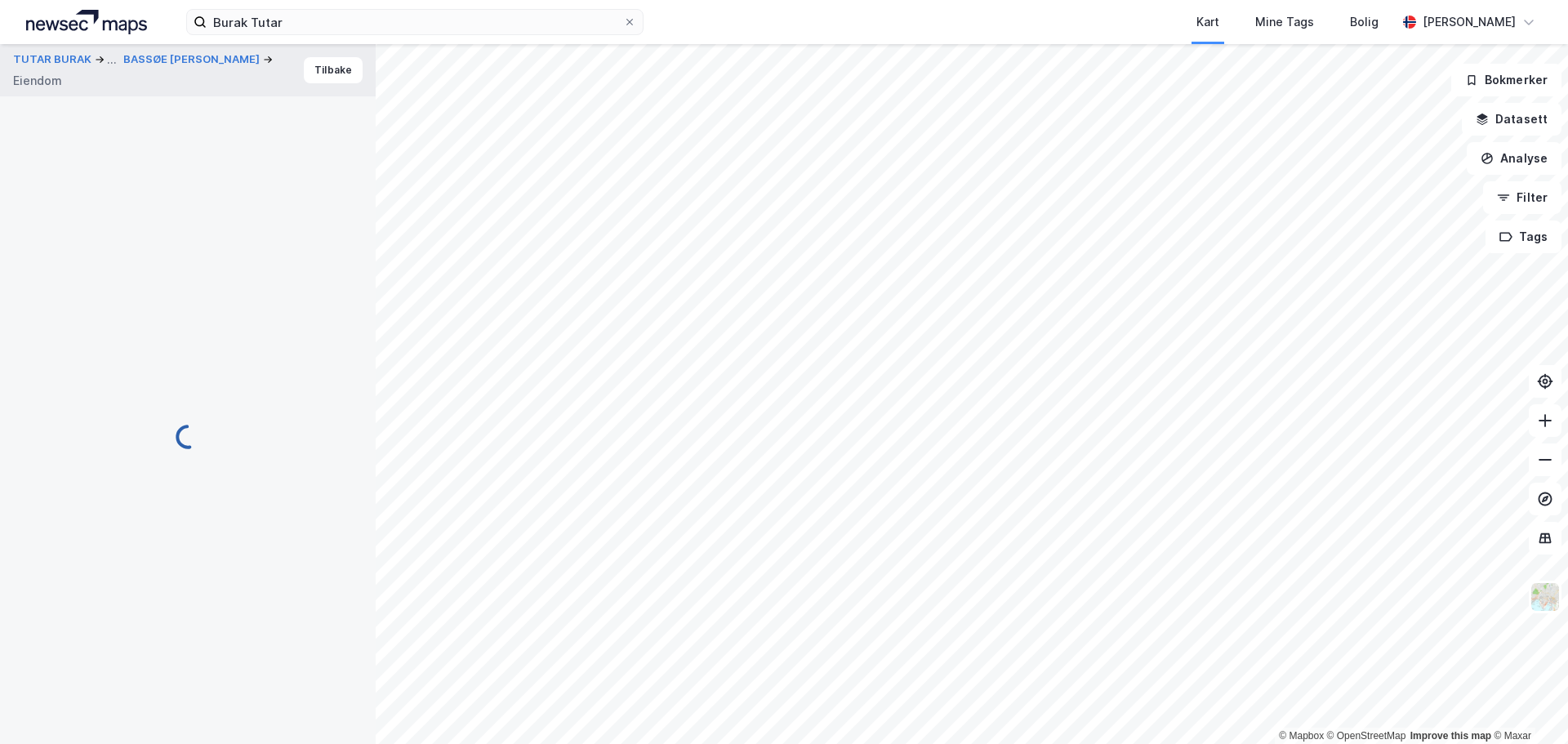
scroll to position [14, 0]
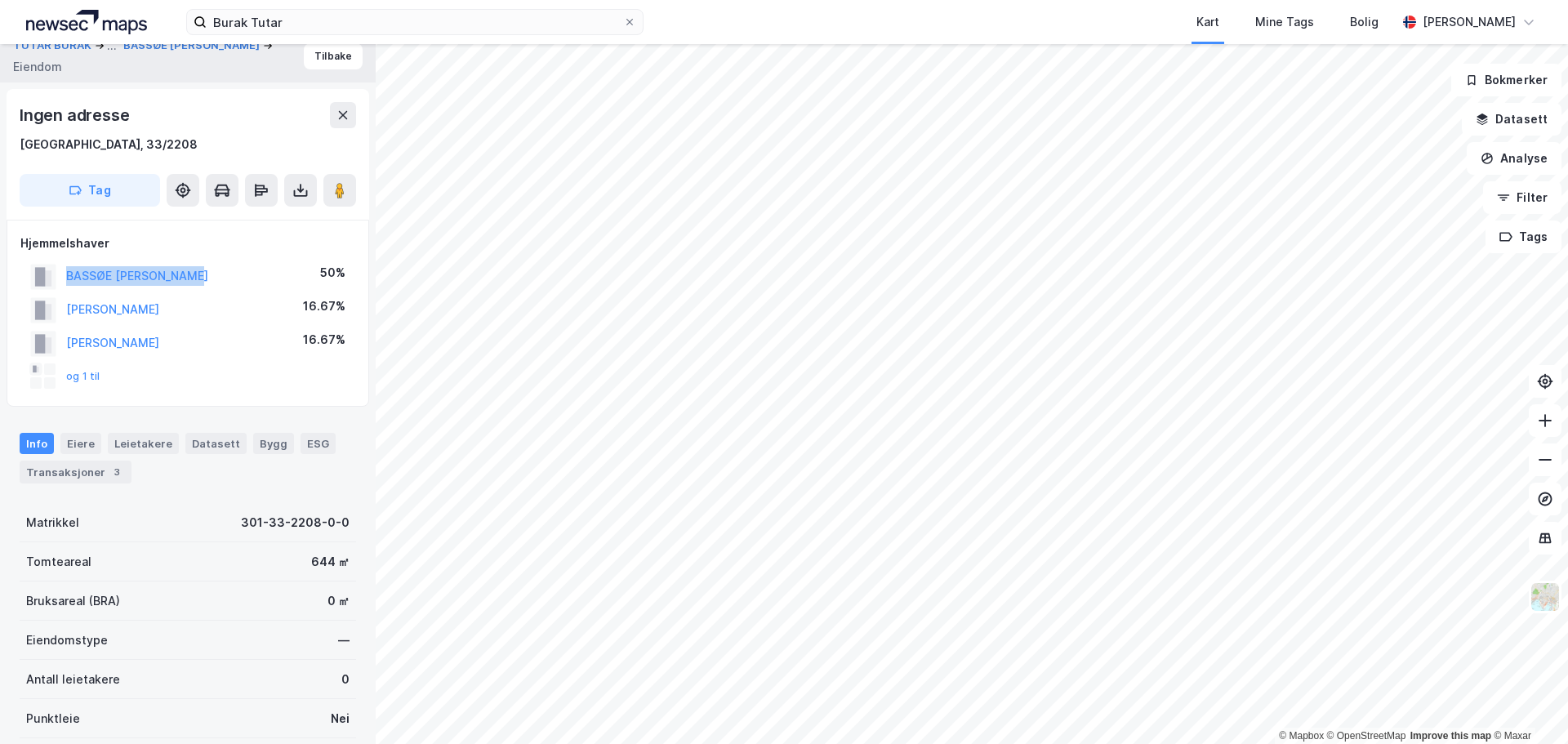
drag, startPoint x: 249, startPoint y: 275, endPoint x: 47, endPoint y: 284, distance: 202.2
click at [47, 285] on div "BASSØE [PERSON_NAME] 50%" at bounding box center [187, 276] width 335 height 33
copy button "BASSØE [PERSON_NAME]"
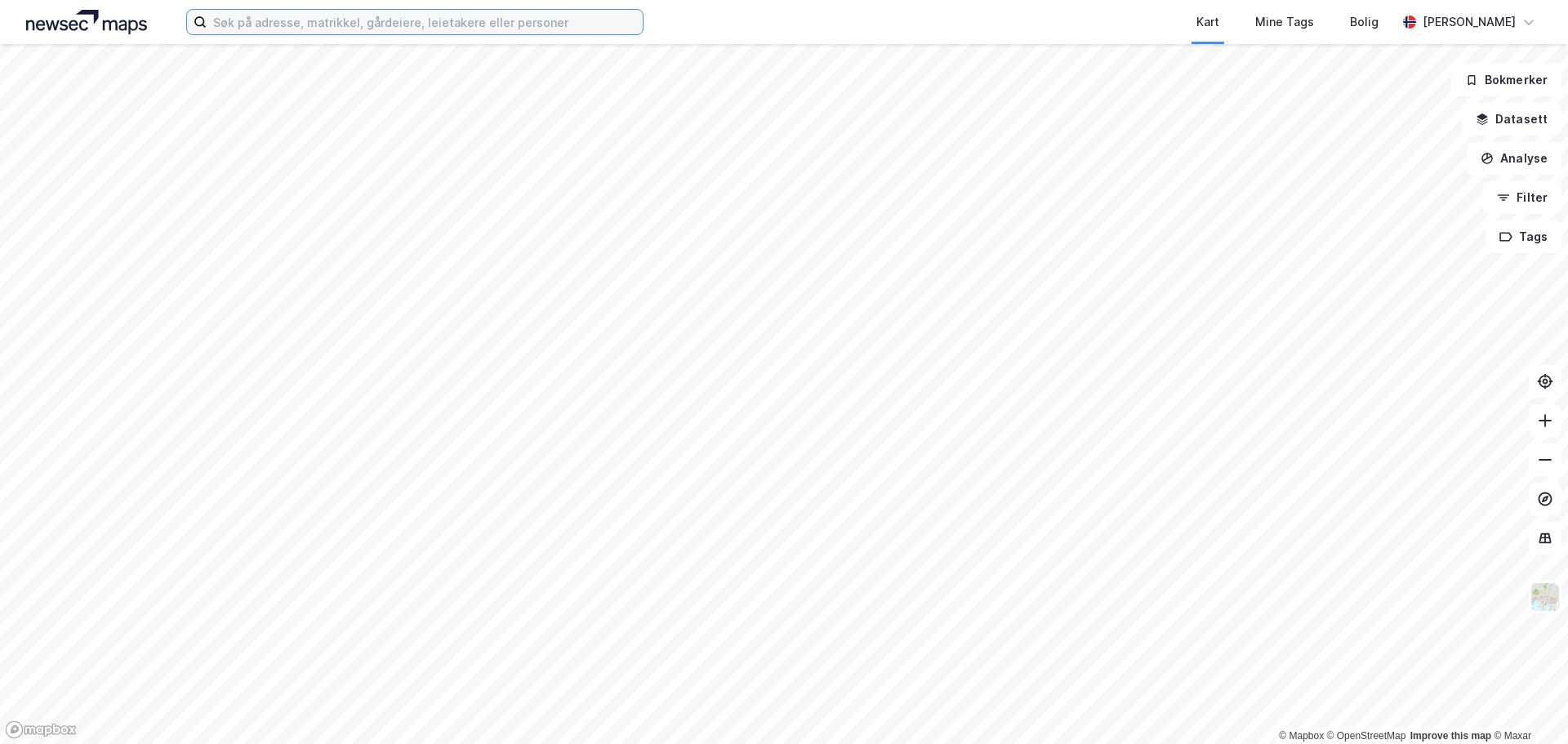
click at [382, 28] on input at bounding box center [424, 22] width 436 height 24
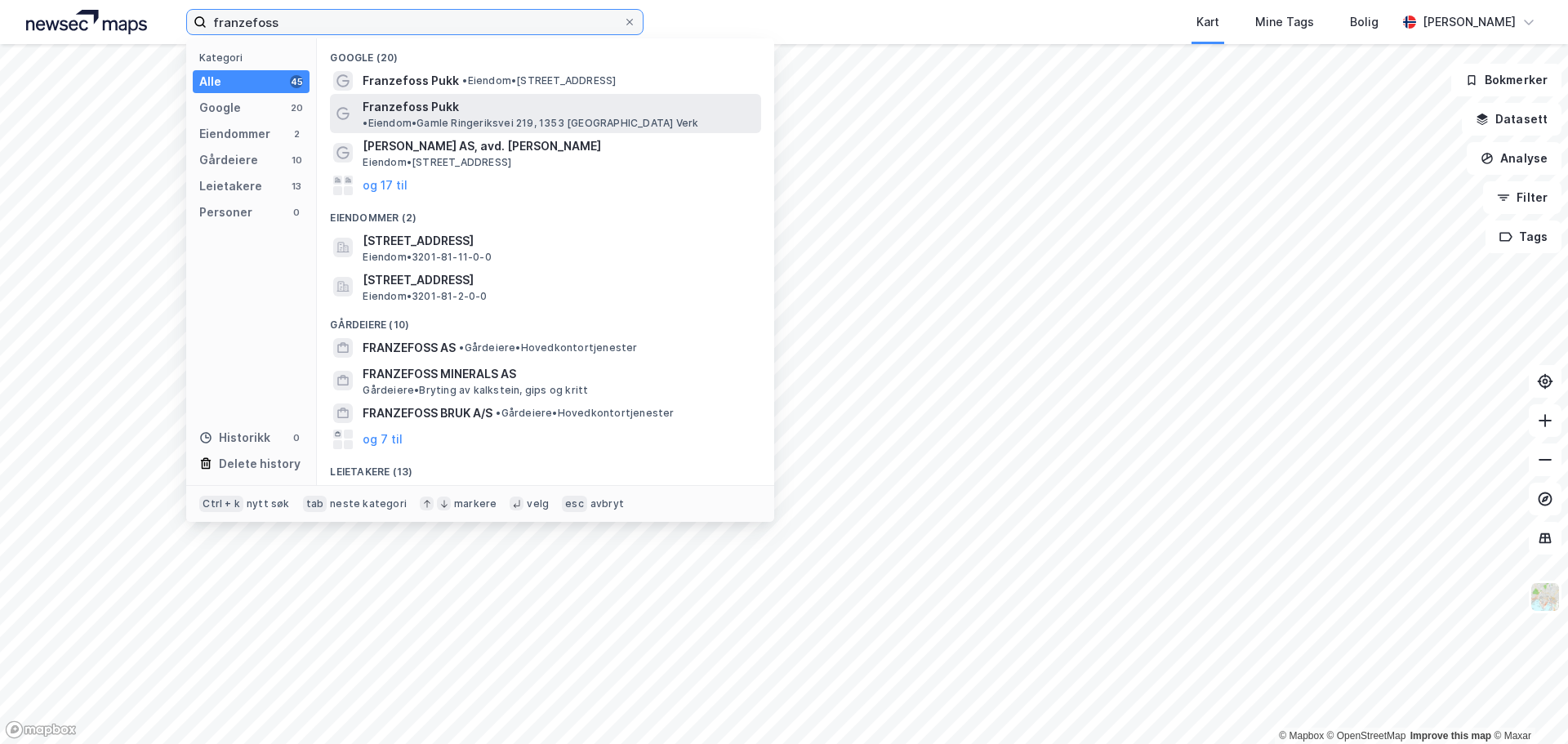
type input "franzefoss"
click at [553, 117] on span "• Eiendom • Gamle Ringeriksvei 219, 1353 Bærums Verk" at bounding box center [530, 124] width 336 height 13
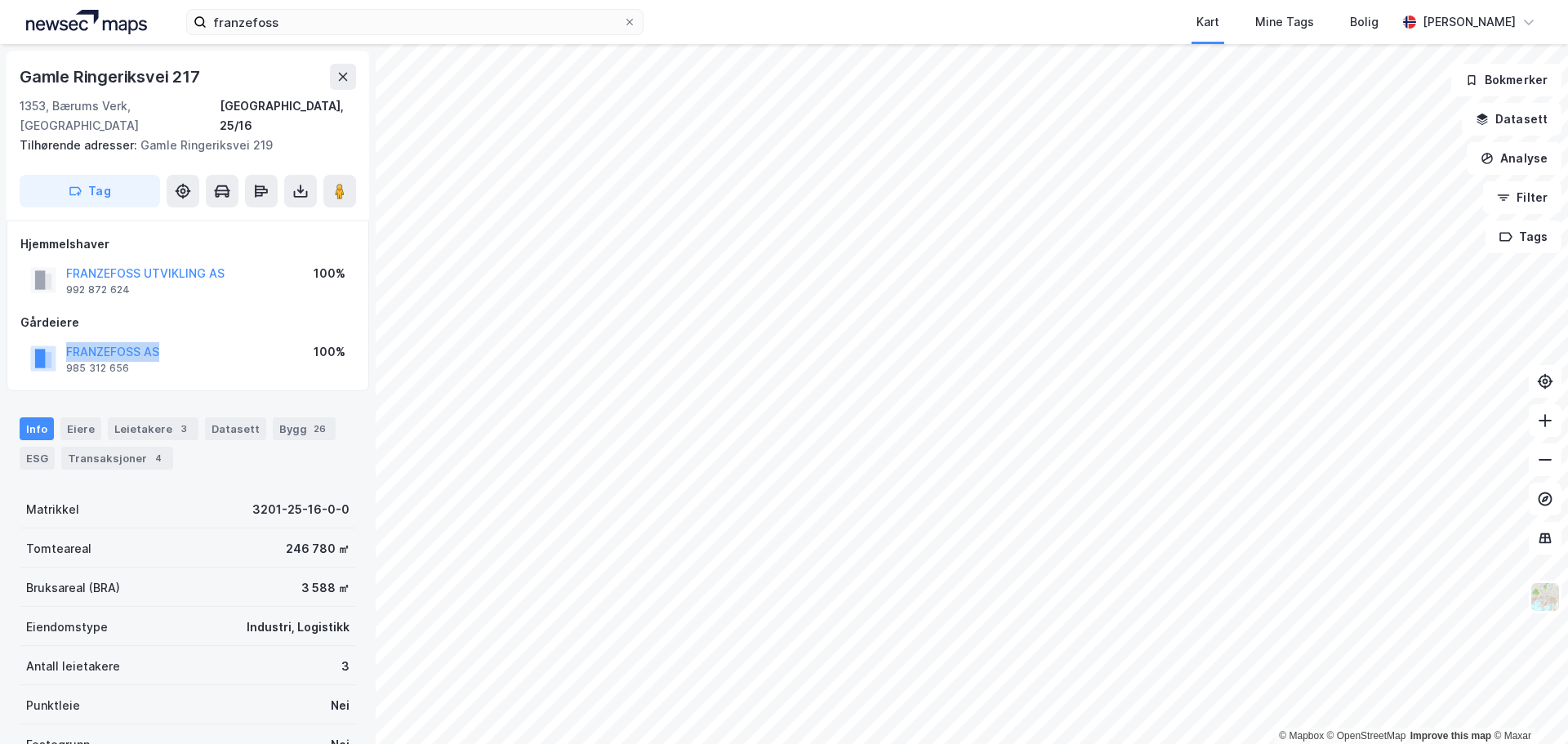
drag, startPoint x: 189, startPoint y: 330, endPoint x: 64, endPoint y: 332, distance: 125.0
click at [64, 339] on div "FRANZEFOSS AS 985 312 656 100%" at bounding box center [187, 358] width 335 height 39
copy button "FRANZEFOSS AS"
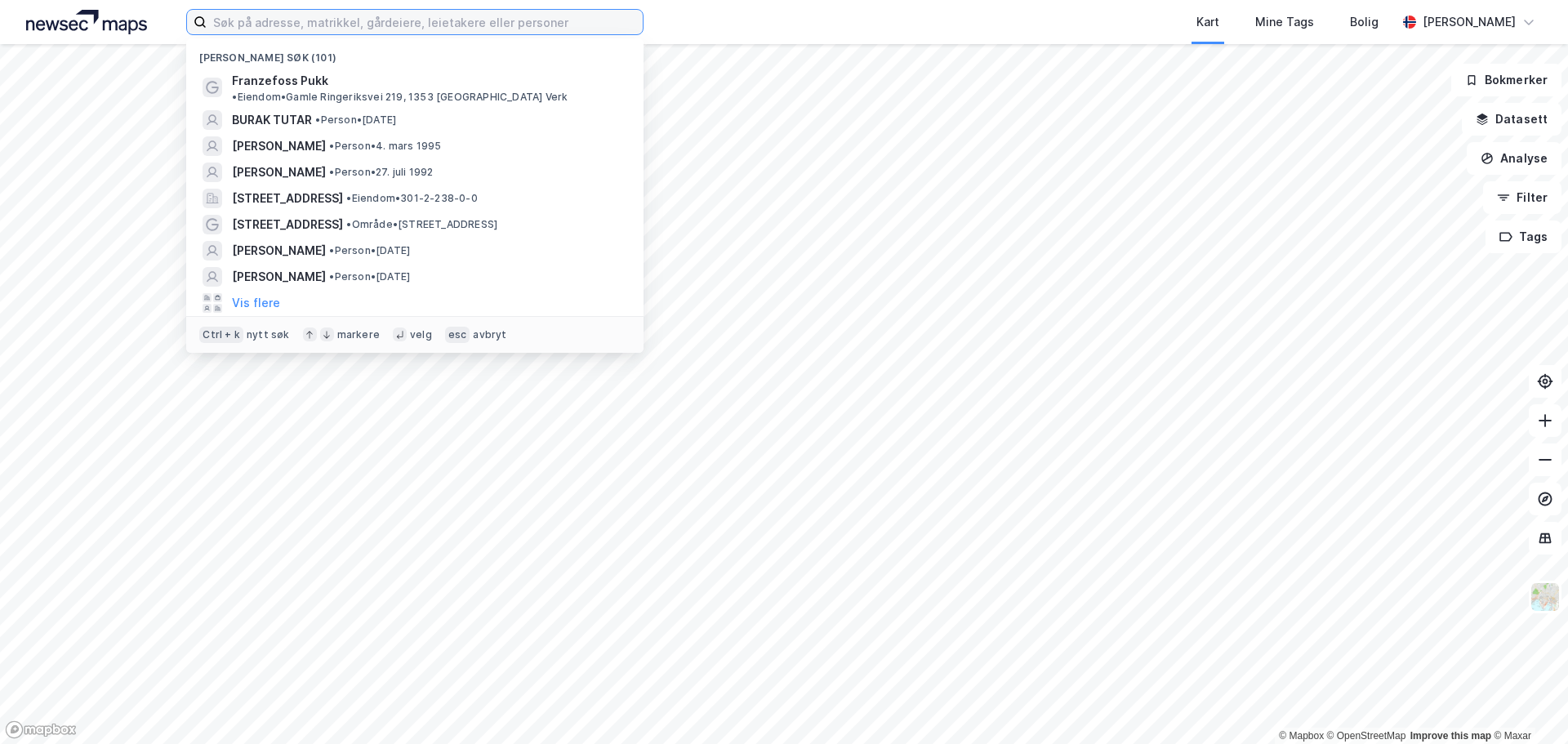
click at [323, 18] on input at bounding box center [424, 22] width 436 height 24
paste input "Thomas Henrik Hunter Lorentzen"
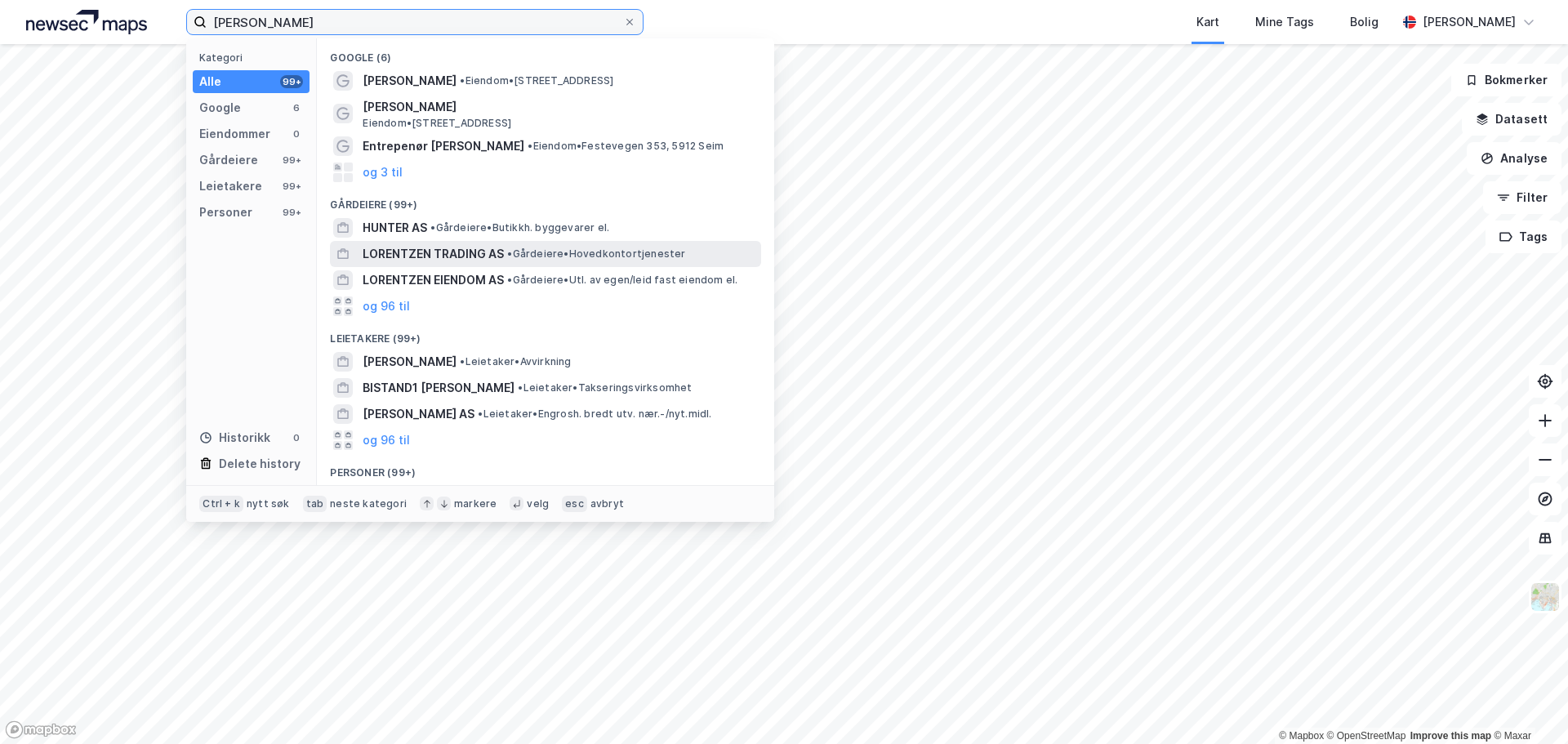
scroll to position [102, 0]
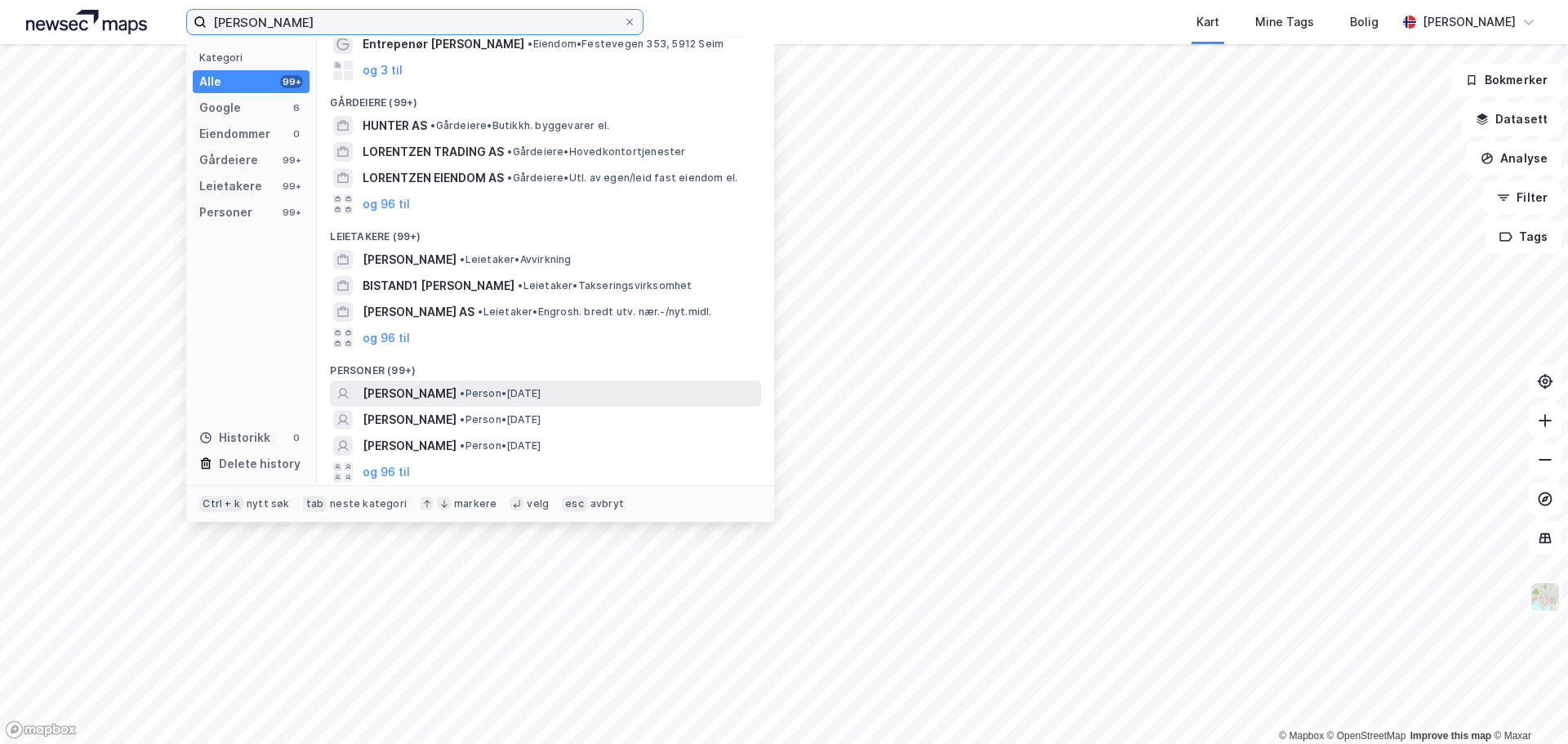
type input "Thomas Henrik Hunter Lorentzen"
click at [457, 393] on span "THOMAS HENRIK HUNTER LORENTZEN" at bounding box center [409, 393] width 94 height 19
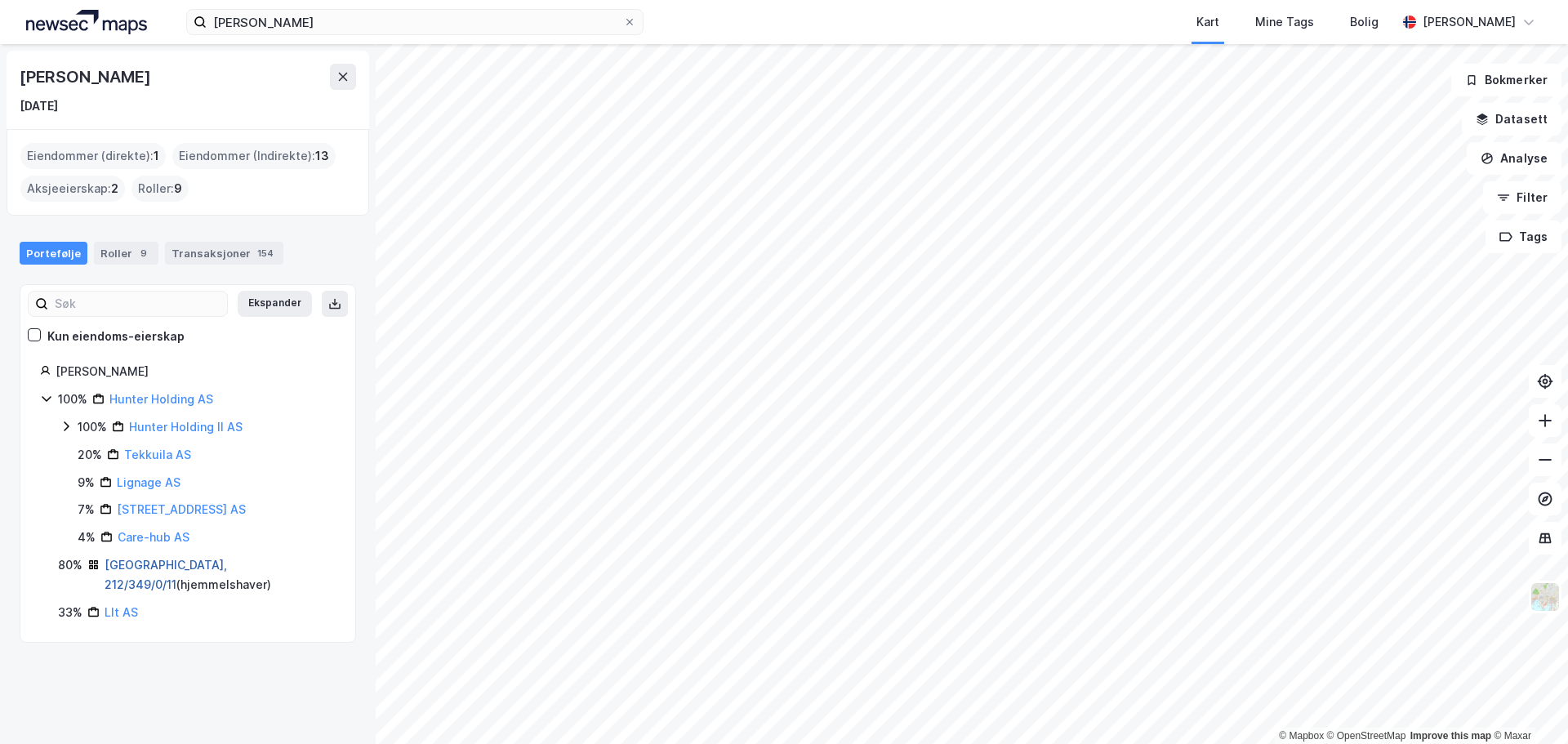
click at [161, 564] on link "Oslo, 212/349/0/11" at bounding box center [166, 575] width 122 height 33
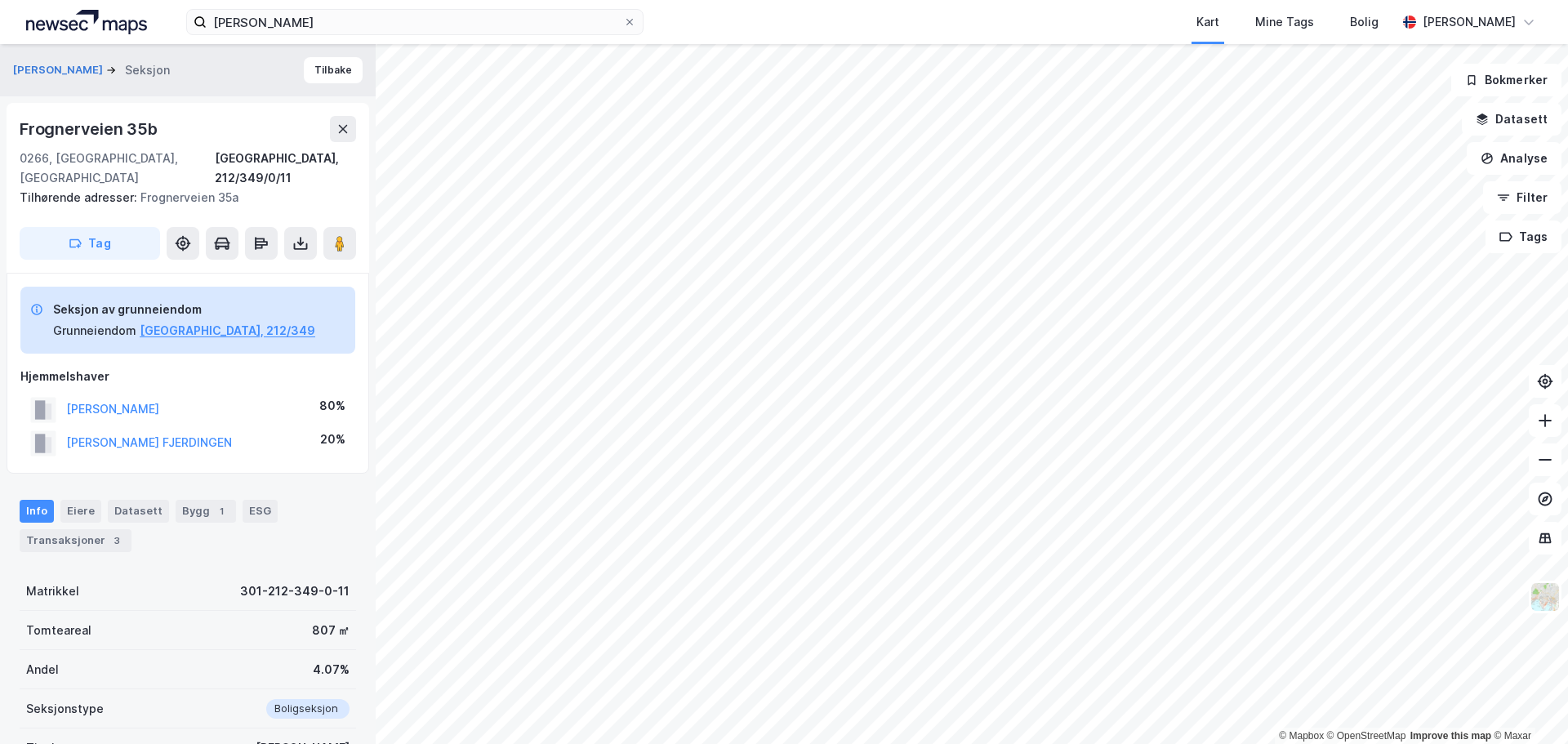
click at [80, 533] on div "Info Eiere Datasett Bygg 1 ESG Transaksjoner 3" at bounding box center [187, 520] width 376 height 79
click at [81, 529] on div "Transaksjoner 3" at bounding box center [75, 540] width 112 height 23
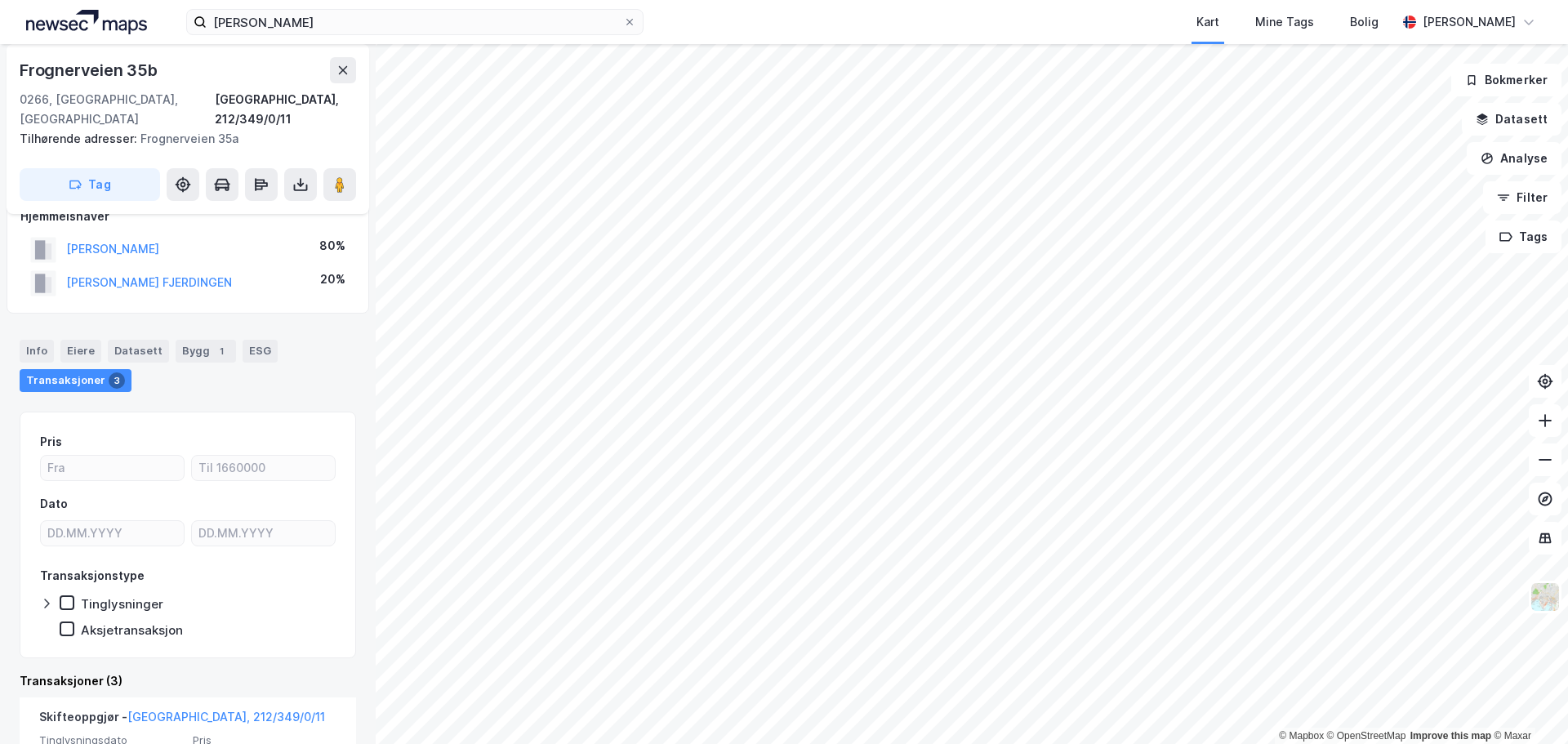
scroll to position [114, 0]
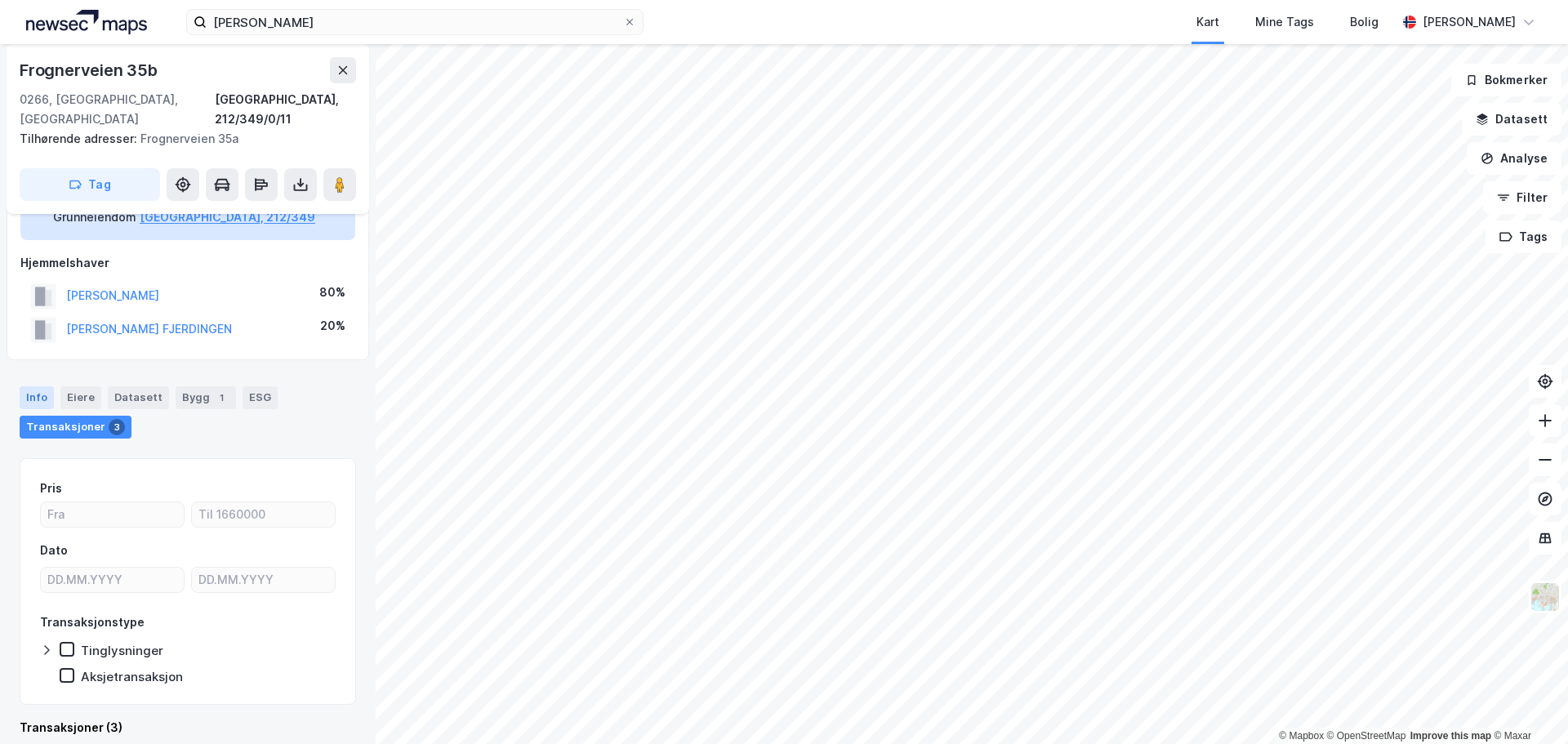
click at [34, 387] on div "Info" at bounding box center [36, 398] width 34 height 23
